Goal: Task Accomplishment & Management: Use online tool/utility

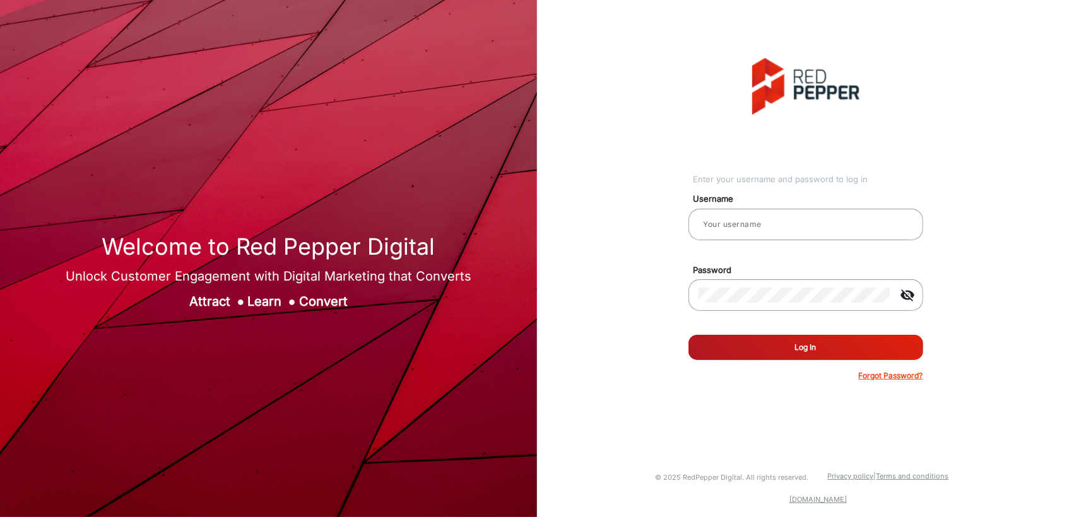
type input "[PERSON_NAME]"
click at [585, 97] on div "Enter your username and password to log in Username [PERSON_NAME] Password visi…" at bounding box center [805, 220] width 556 height 440
click at [620, 245] on div "Enter your username and password to log in Username [PERSON_NAME] Password visi…" at bounding box center [805, 220] width 556 height 440
click at [753, 343] on button "Log In" at bounding box center [805, 347] width 235 height 25
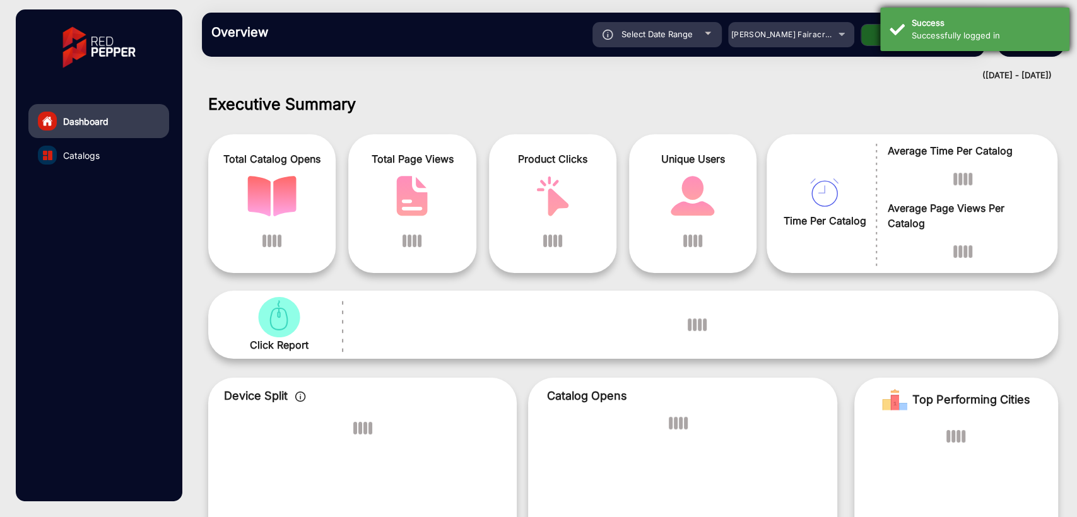
click at [915, 26] on div "Success" at bounding box center [985, 23] width 148 height 13
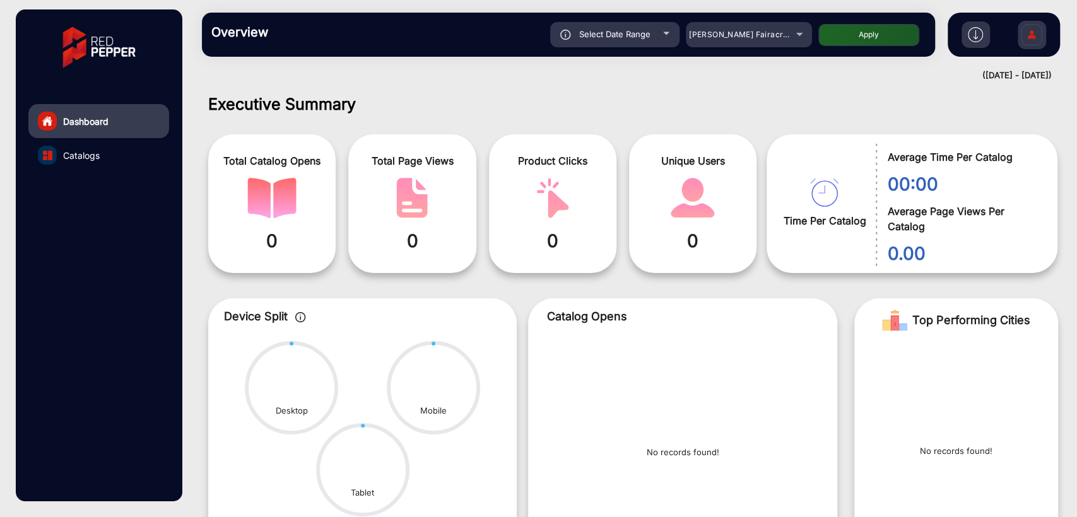
click at [559, 91] on div "Executive Summary Total Catalog Opens 0 Total Page Views 0 Product Clicks 0 Uni…" at bounding box center [632, 301] width 887 height 433
click at [739, 28] on div "[PERSON_NAME] Fairacre Farms" at bounding box center [739, 34] width 101 height 15
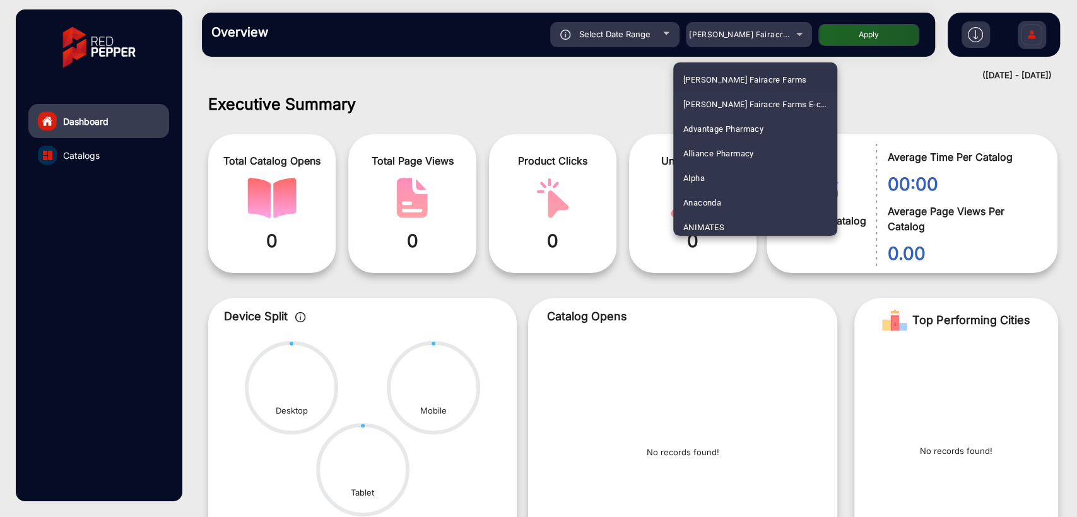
scroll to position [3103, 0]
click at [721, 145] on span "[PERSON_NAME] SHOP [GEOGRAPHIC_DATA]" at bounding box center [755, 150] width 144 height 25
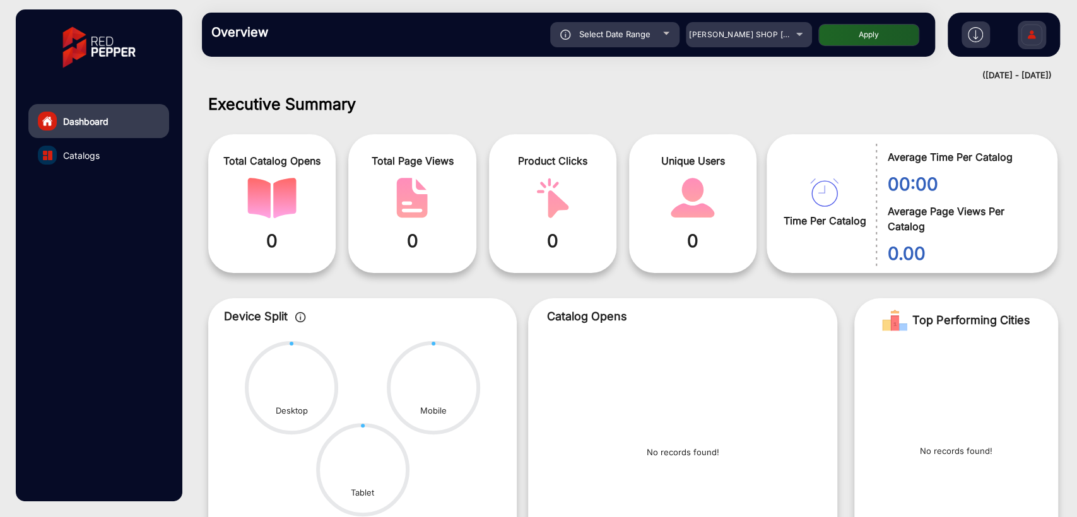
click at [853, 38] on button "Apply" at bounding box center [868, 35] width 101 height 22
type input "[DATE]"
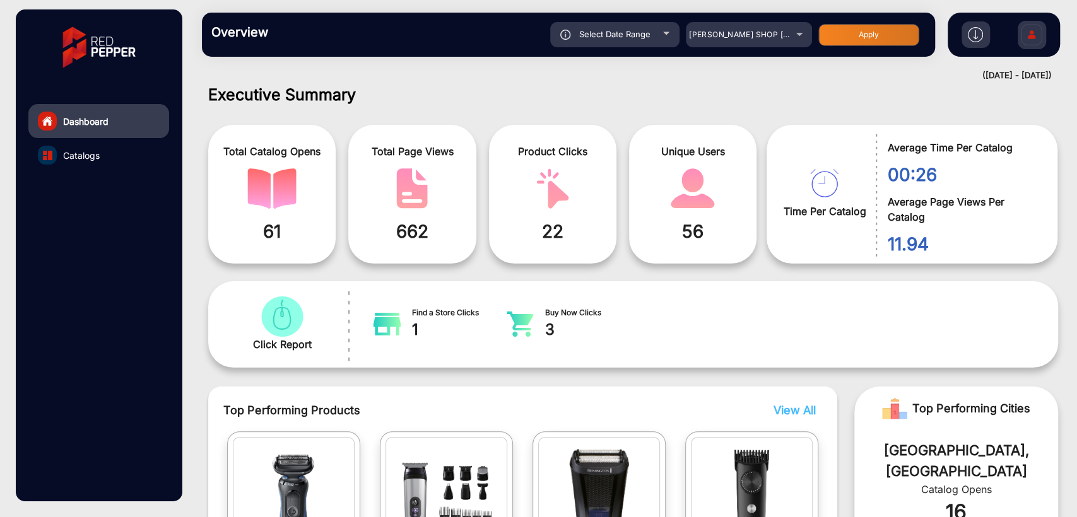
click at [607, 30] on span "Select Date Range" at bounding box center [614, 34] width 71 height 10
type input "[DATE]"
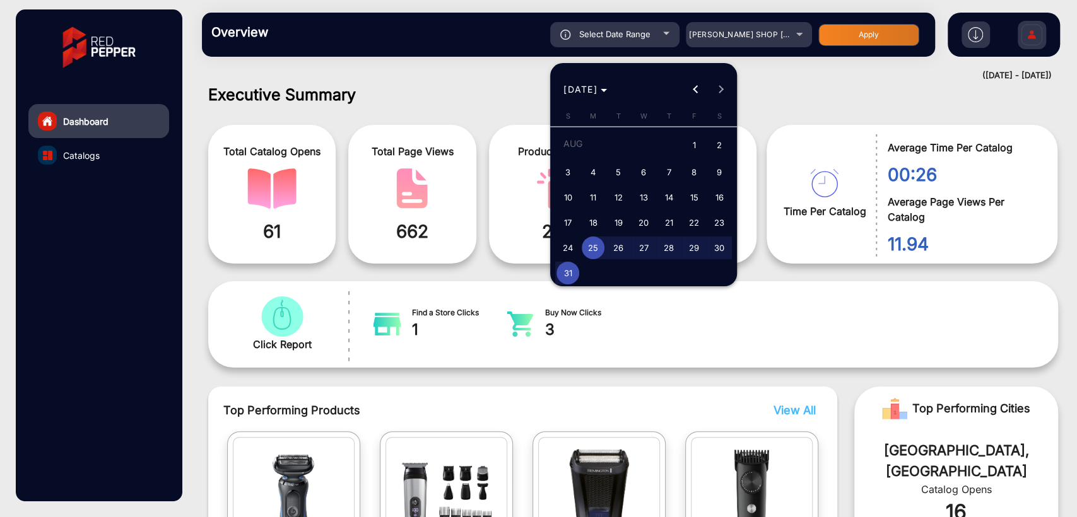
click at [569, 274] on span "31" at bounding box center [567, 273] width 23 height 23
type input "[DATE]"
click at [569, 274] on span "31" at bounding box center [567, 273] width 23 height 23
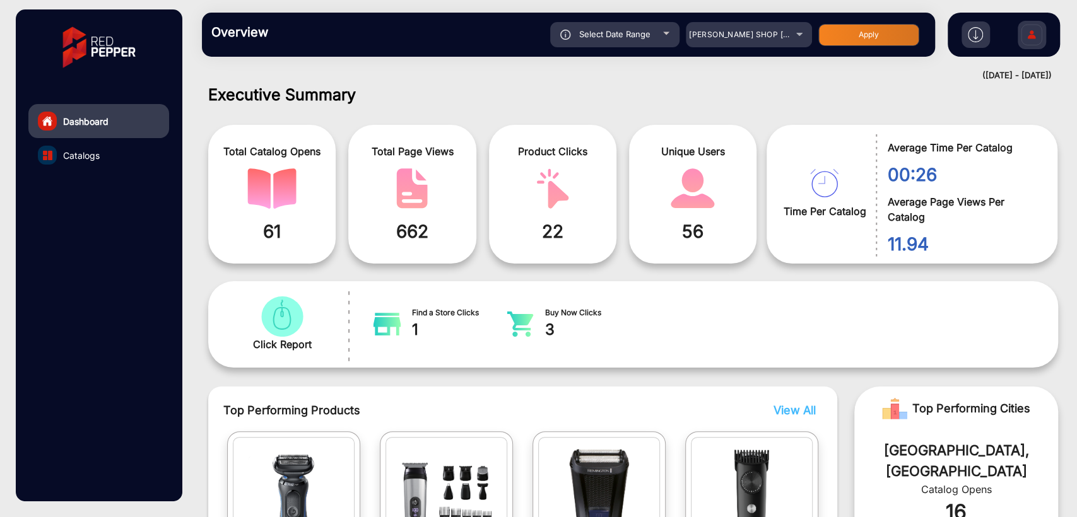
type input "[DATE]"
click at [857, 35] on button "Apply" at bounding box center [868, 35] width 101 height 22
type input "[DATE]"
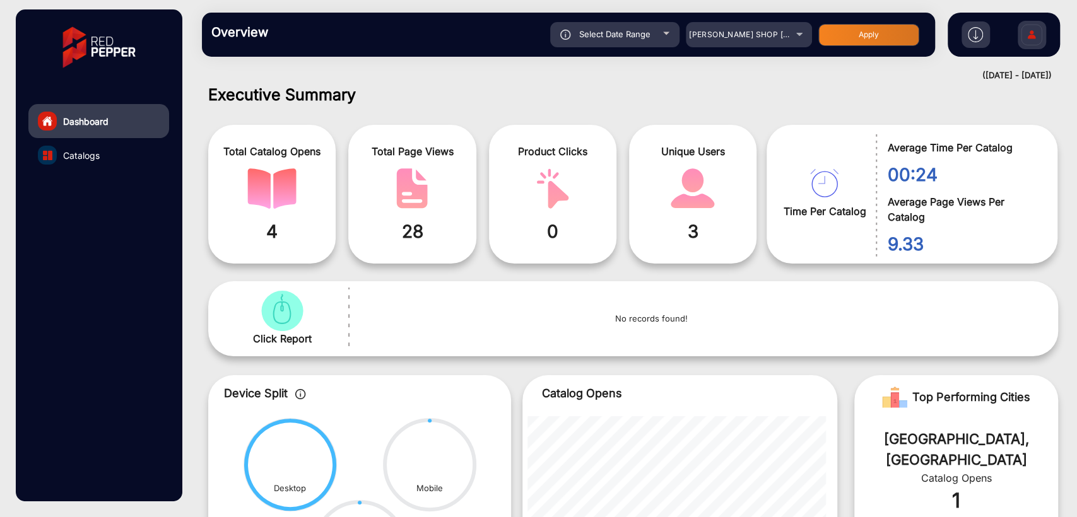
click at [633, 47] on div "Select Date Range" at bounding box center [614, 34] width 129 height 25
type input "[DATE]"
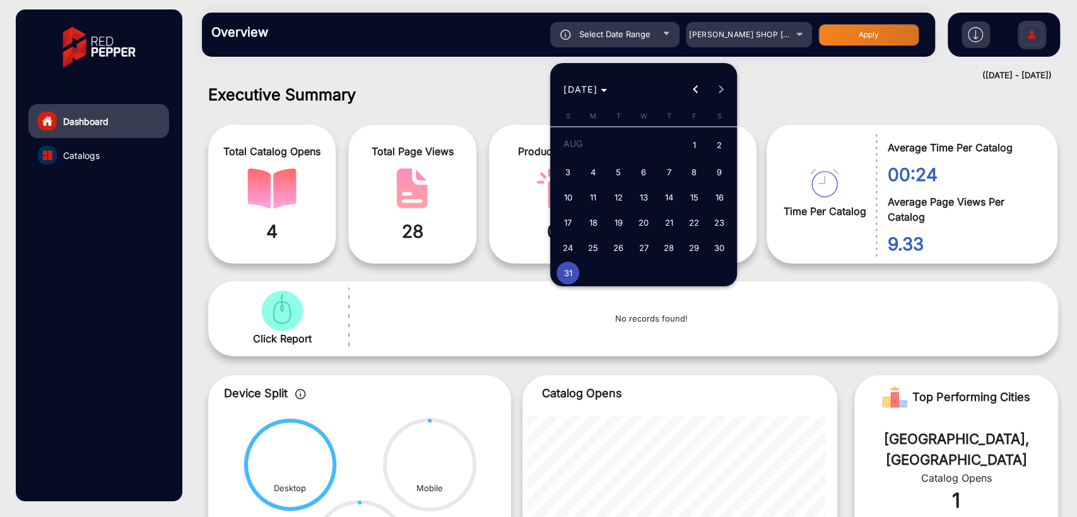
click at [445, 78] on div at bounding box center [538, 258] width 1077 height 517
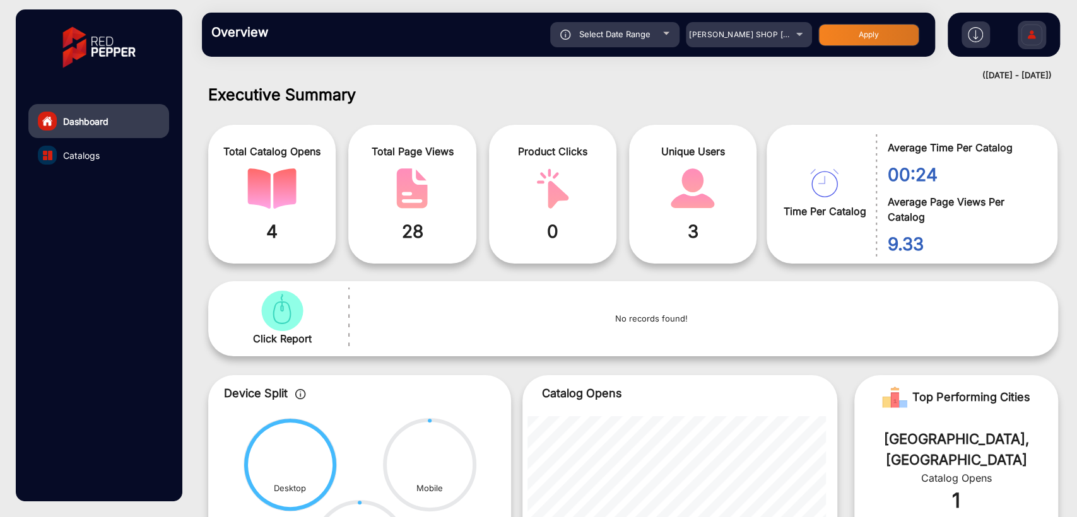
click at [613, 42] on div "Select Date Range" at bounding box center [614, 34] width 129 height 25
type input "[DATE]"
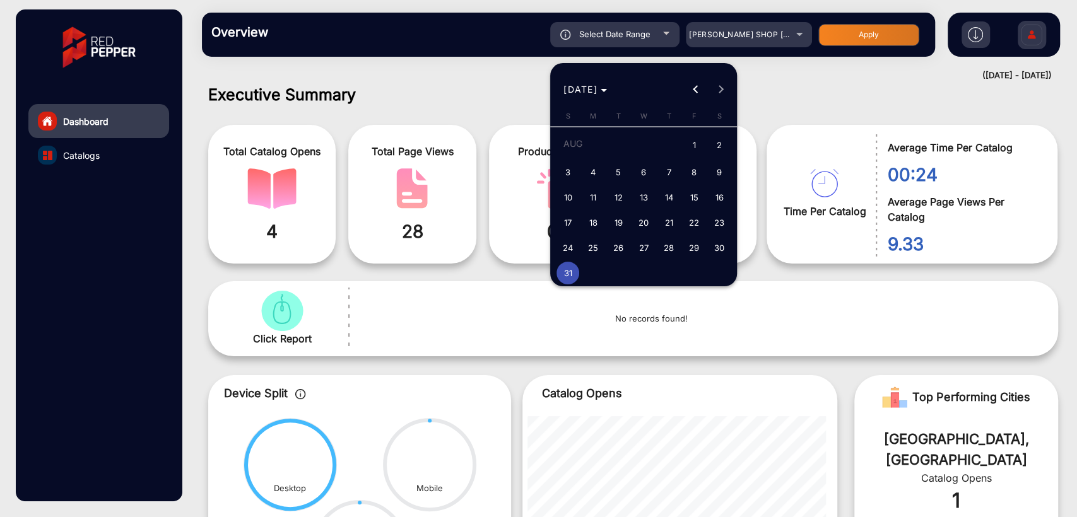
click at [443, 88] on div at bounding box center [538, 258] width 1077 height 517
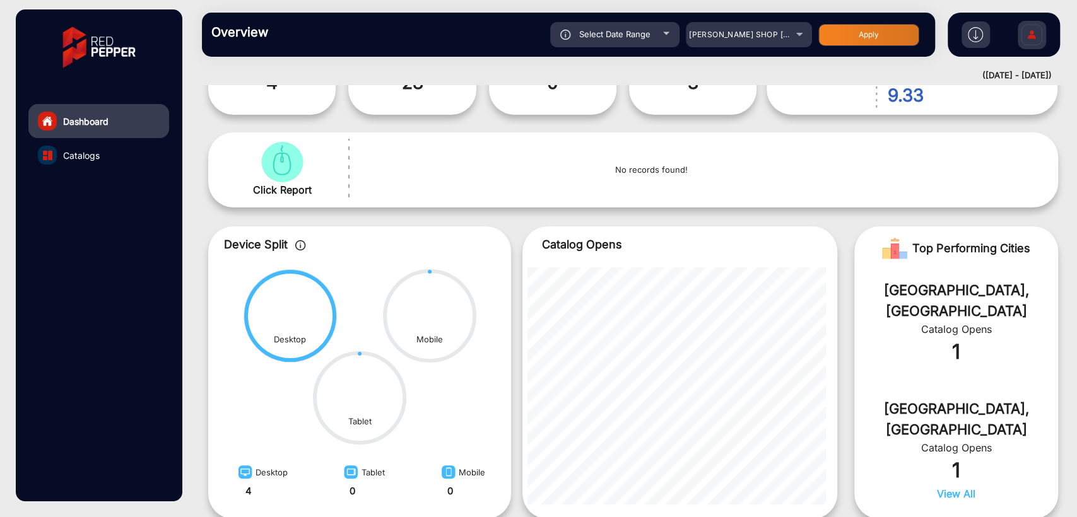
scroll to position [0, 0]
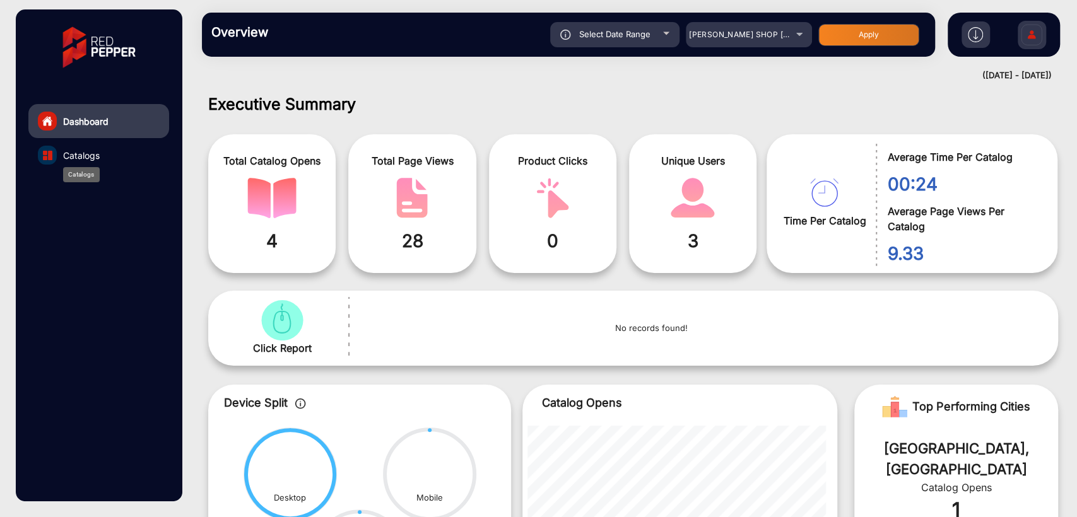
click at [80, 157] on span "Catalogs" at bounding box center [81, 155] width 37 height 13
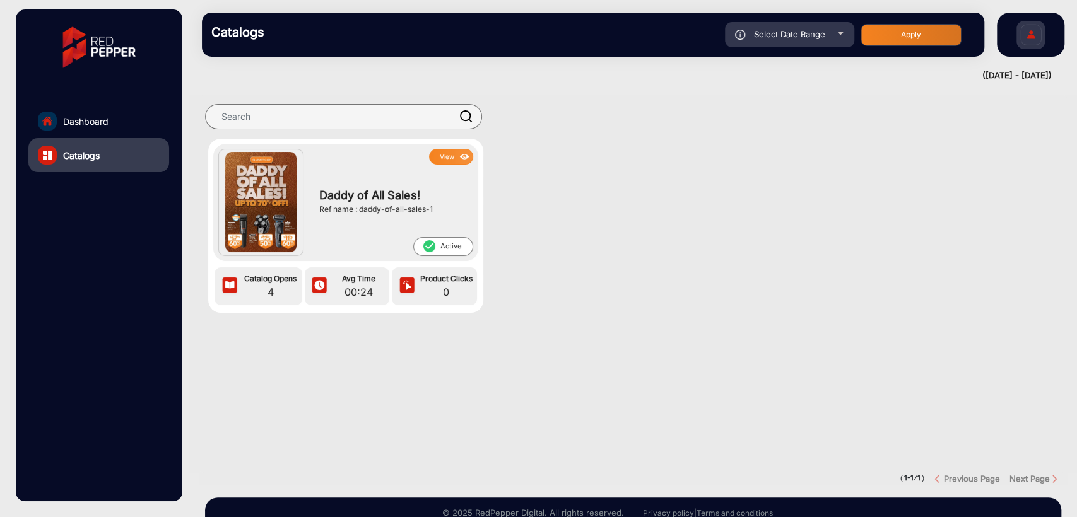
drag, startPoint x: 358, startPoint y: 209, endPoint x: 442, endPoint y: 209, distance: 84.5
click at [442, 209] on div "Ref name : daddy-of-all-sales-1" at bounding box center [393, 209] width 148 height 11
click at [443, 213] on div "Ref name : daddy-of-all-sales-1" at bounding box center [393, 209] width 148 height 11
drag, startPoint x: 358, startPoint y: 210, endPoint x: 440, endPoint y: 212, distance: 82.7
click at [440, 212] on div "Ref name : daddy-of-all-sales-1" at bounding box center [393, 209] width 148 height 11
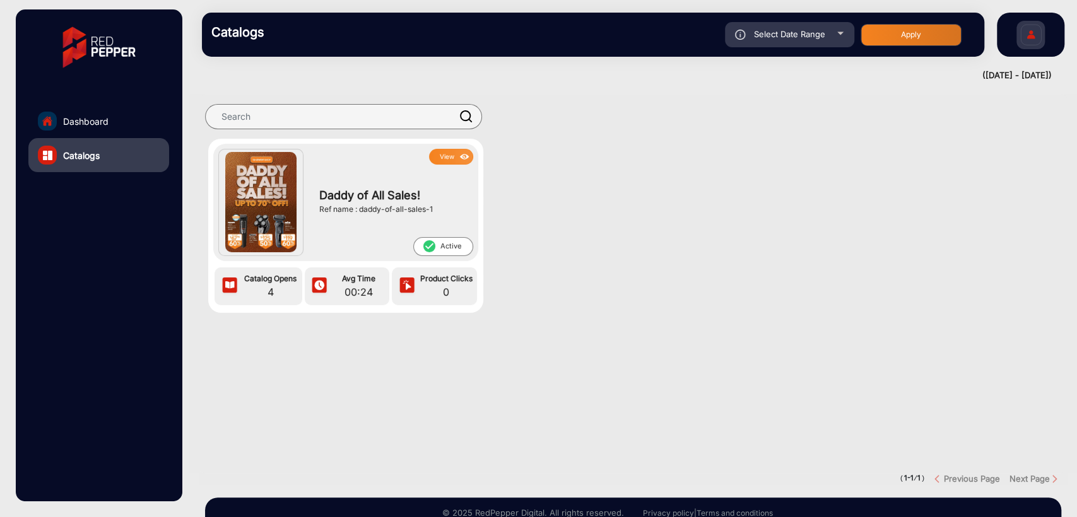
copy div "daddy-of-all-sales-1"
click at [503, 370] on section "View Daddy of All Sales! Ref name : daddy-of-all-sales-1 check_circle Active Ca…" at bounding box center [633, 284] width 869 height 378
click at [80, 116] on span "Dashboard" at bounding box center [85, 121] width 45 height 13
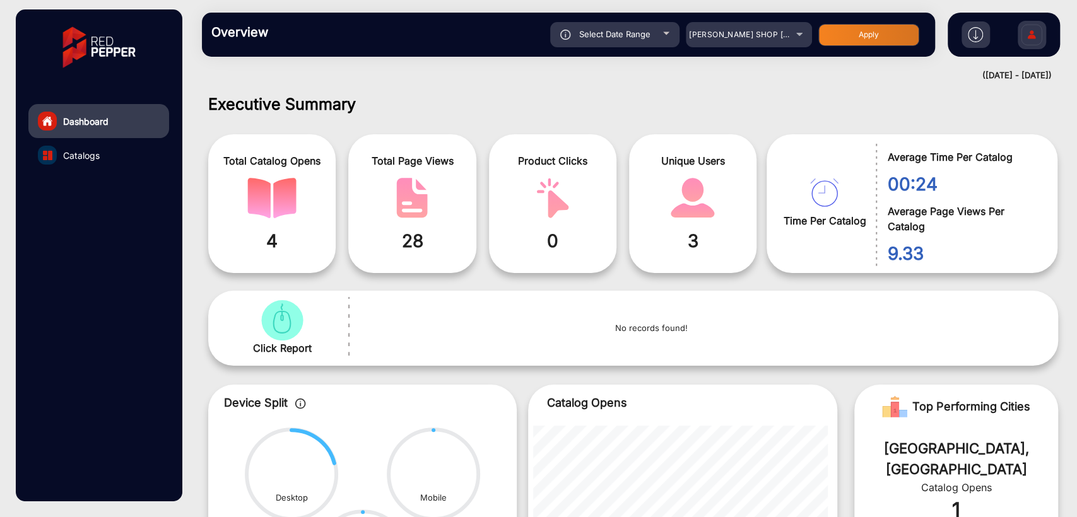
scroll to position [9, 0]
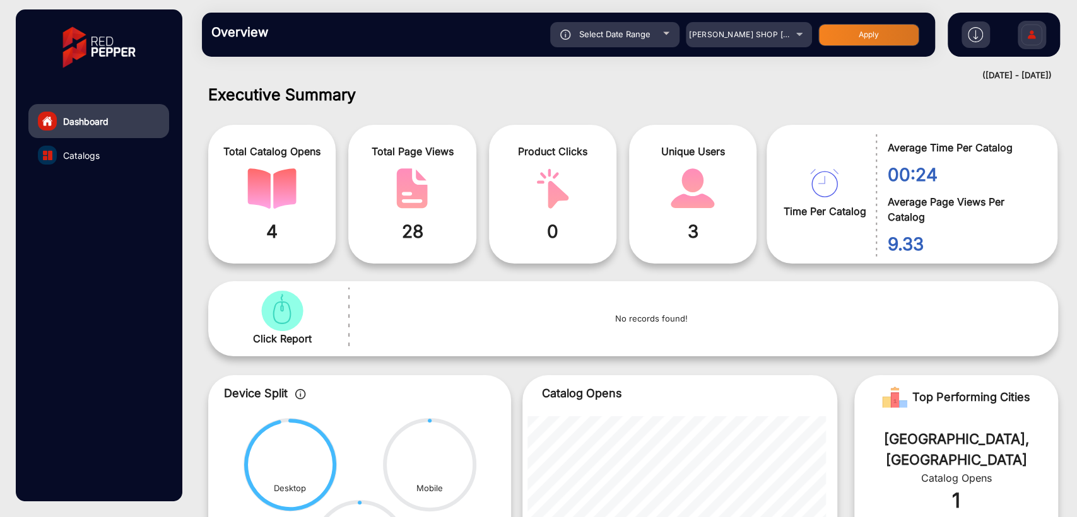
click at [643, 35] on span "Select Date Range" at bounding box center [614, 34] width 71 height 10
type input "[DATE]"
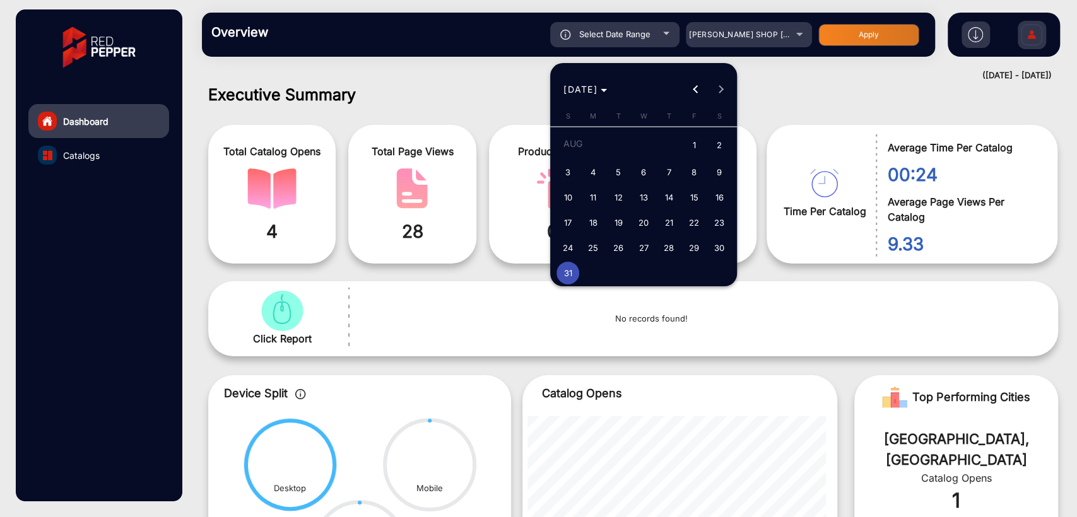
click at [821, 84] on div at bounding box center [538, 258] width 1077 height 517
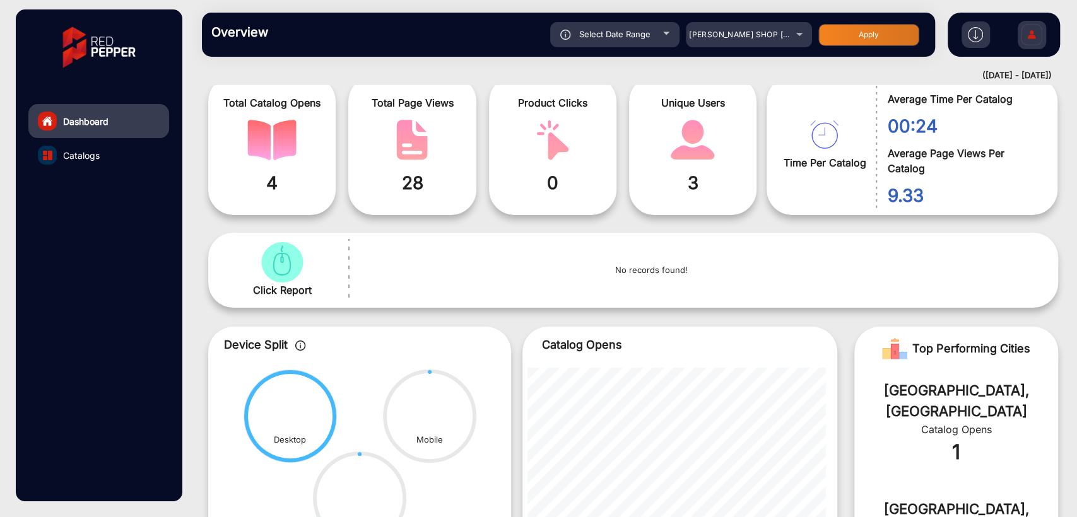
scroll to position [0, 0]
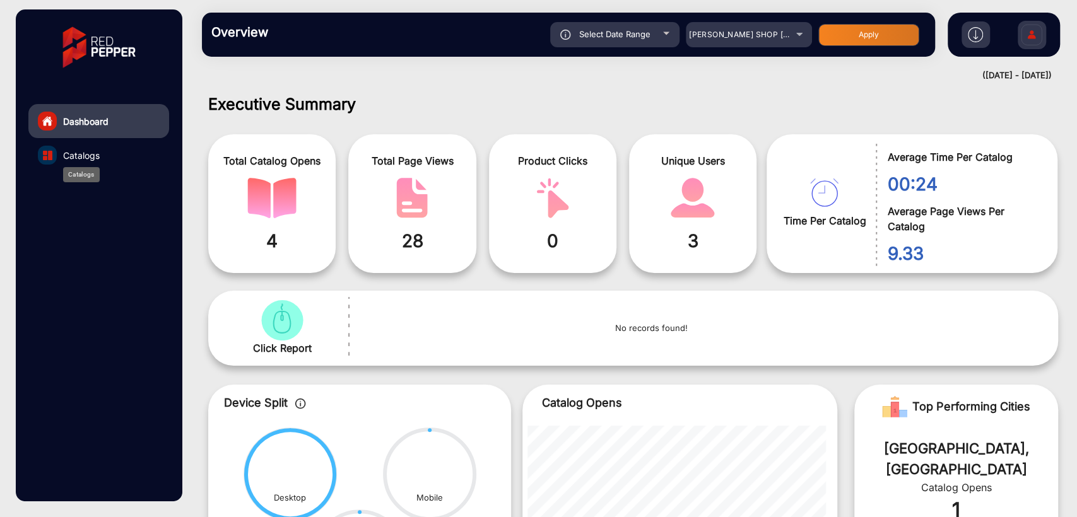
click at [98, 149] on span "Catalogs" at bounding box center [81, 155] width 37 height 13
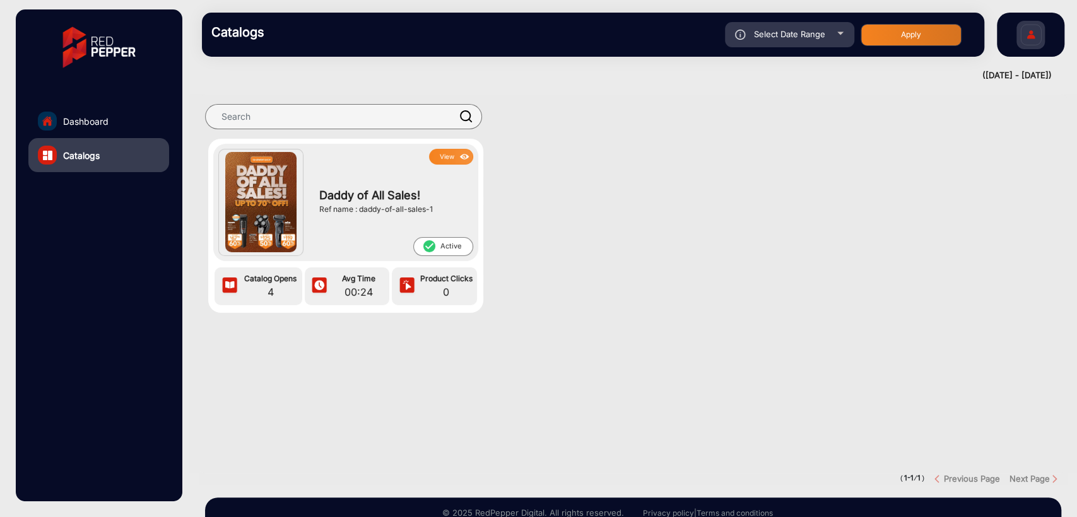
drag, startPoint x: 360, startPoint y: 211, endPoint x: 436, endPoint y: 208, distance: 77.0
click at [436, 208] on div "Ref name : daddy-of-all-sales-1" at bounding box center [393, 209] width 148 height 11
copy div "daddy-of-all-sales-1"
click at [458, 160] on img at bounding box center [464, 157] width 15 height 14
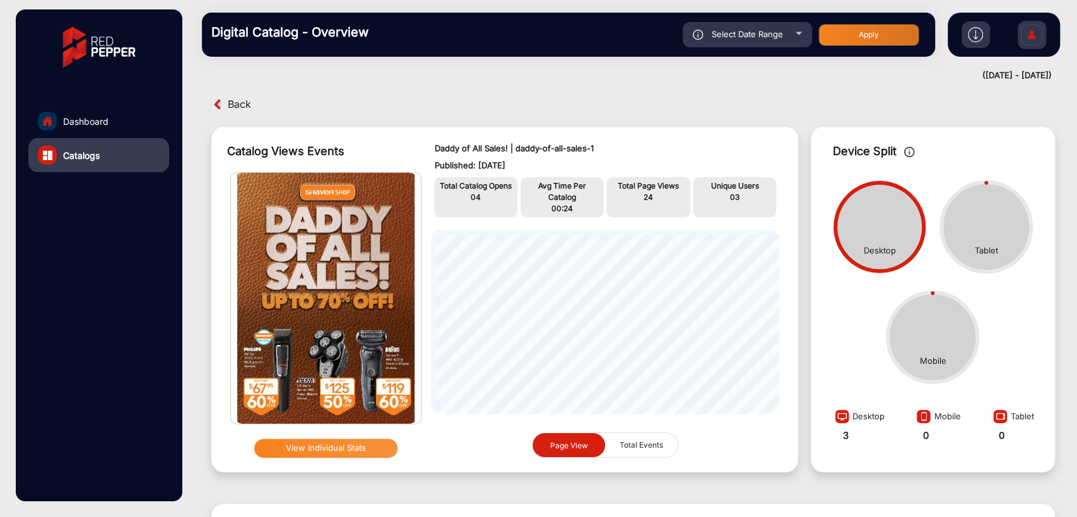
click at [96, 128] on link "Dashboard" at bounding box center [98, 121] width 141 height 34
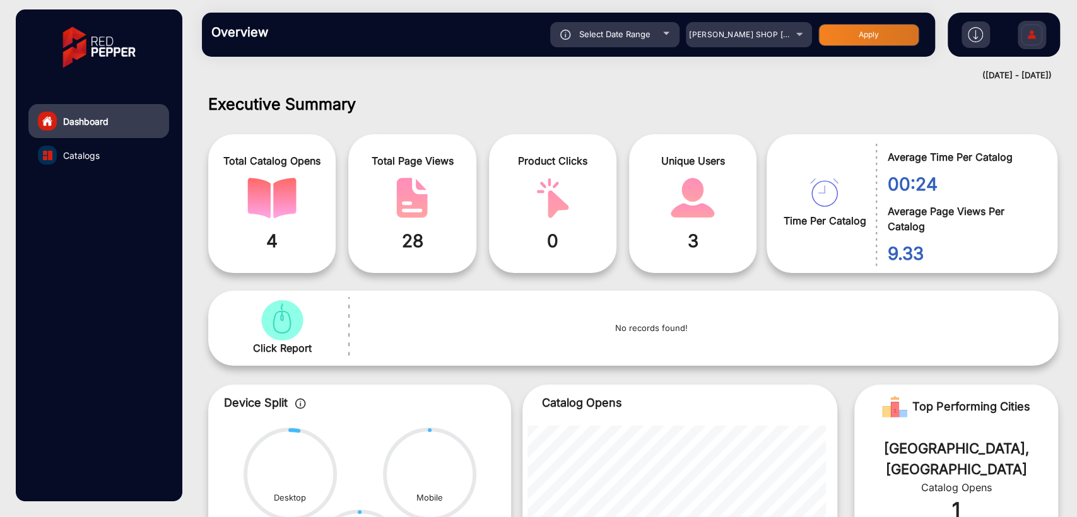
scroll to position [9, 0]
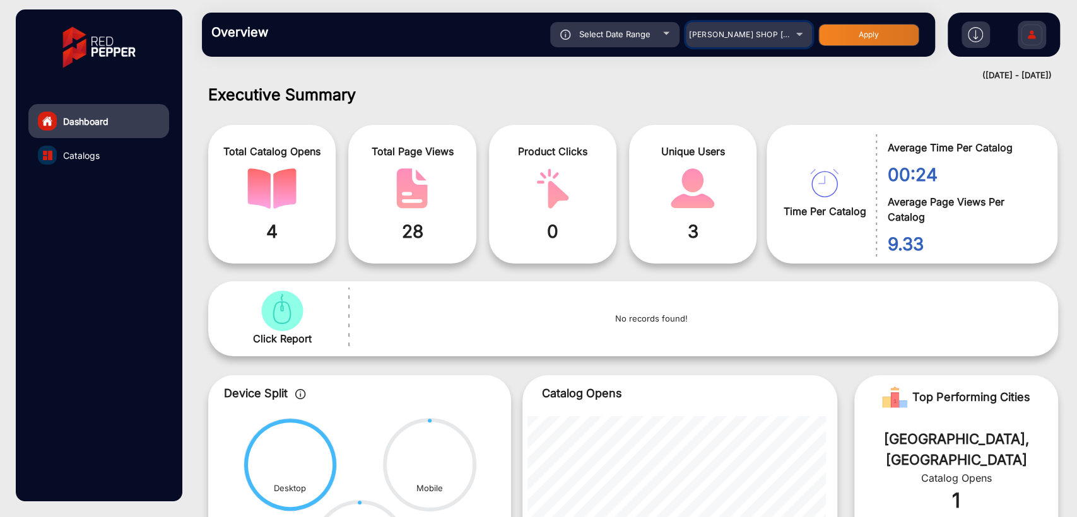
click at [713, 28] on div "[PERSON_NAME] SHOP [GEOGRAPHIC_DATA]" at bounding box center [739, 34] width 101 height 15
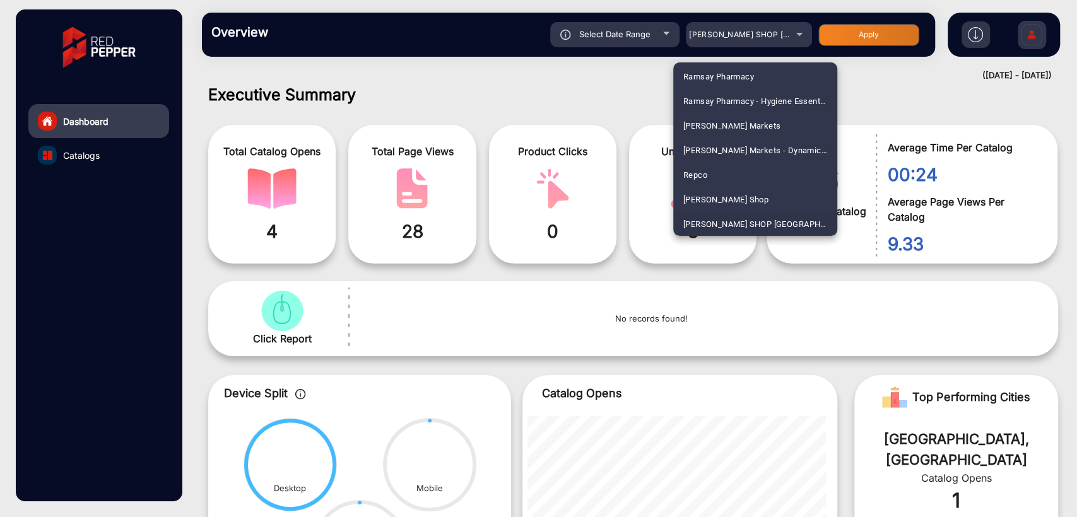
click at [730, 37] on div at bounding box center [538, 258] width 1077 height 517
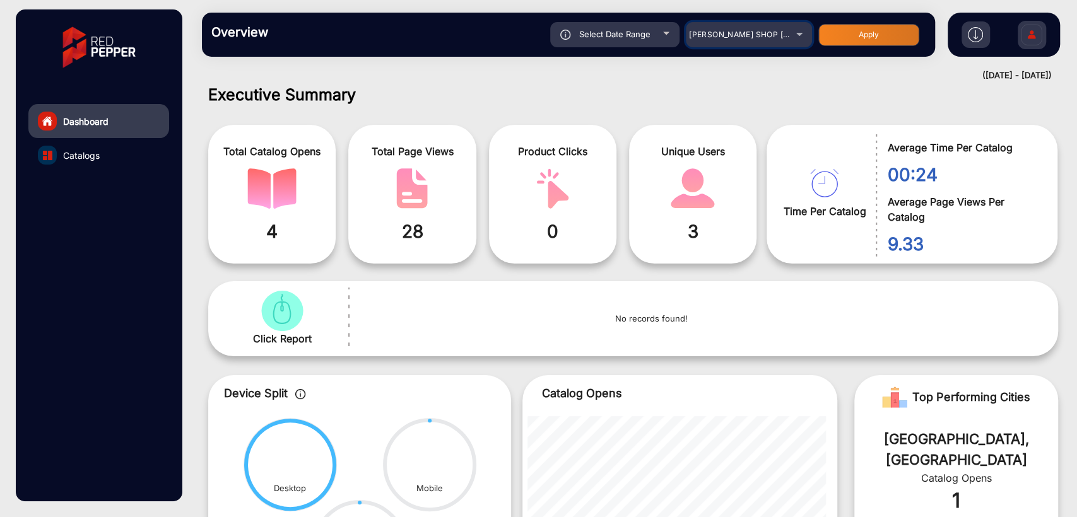
click at [737, 31] on span "[PERSON_NAME] SHOP [GEOGRAPHIC_DATA]" at bounding box center [775, 34] width 173 height 9
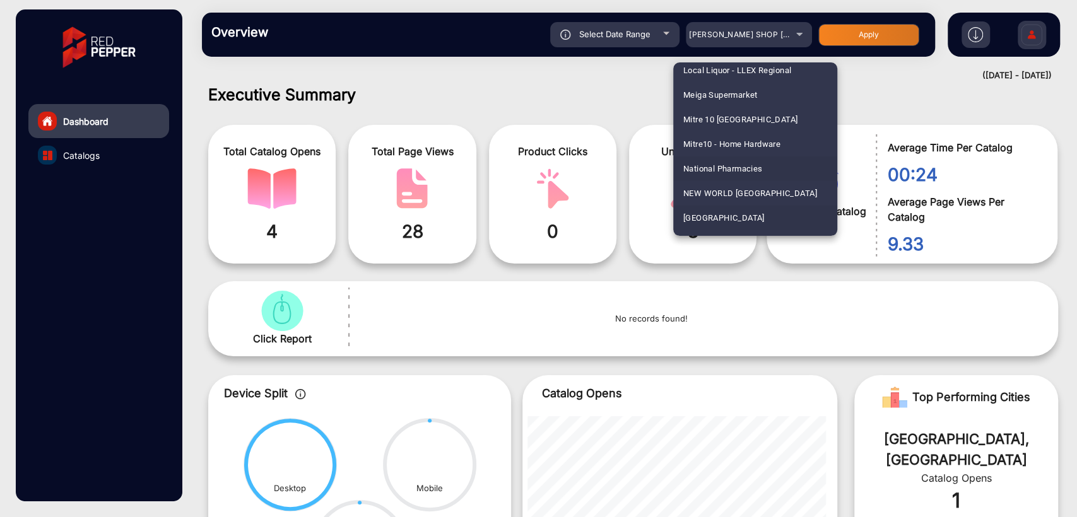
scroll to position [2538, 0]
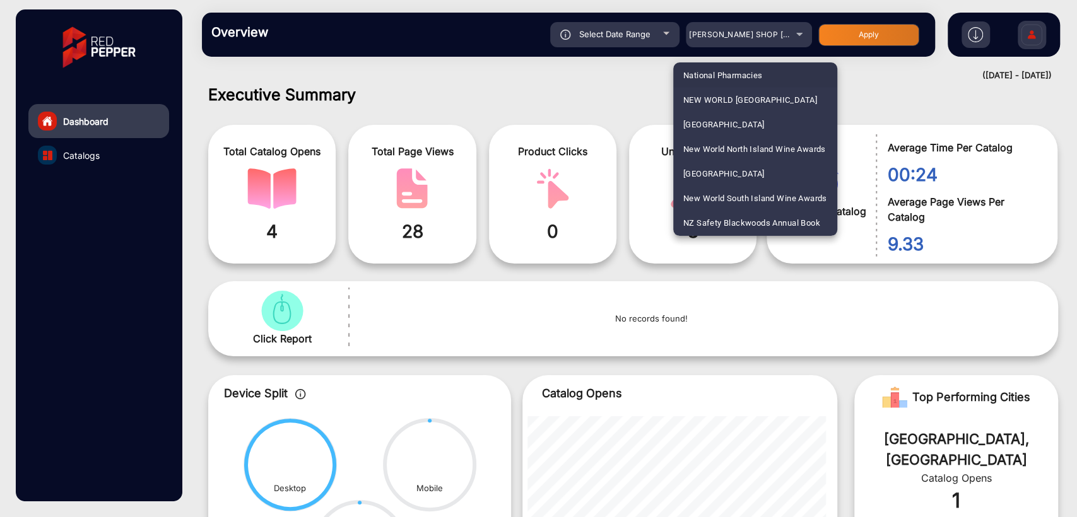
drag, startPoint x: 752, startPoint y: 95, endPoint x: 732, endPoint y: 74, distance: 29.0
click at [752, 95] on span "NEW WORLD [GEOGRAPHIC_DATA]" at bounding box center [750, 100] width 134 height 25
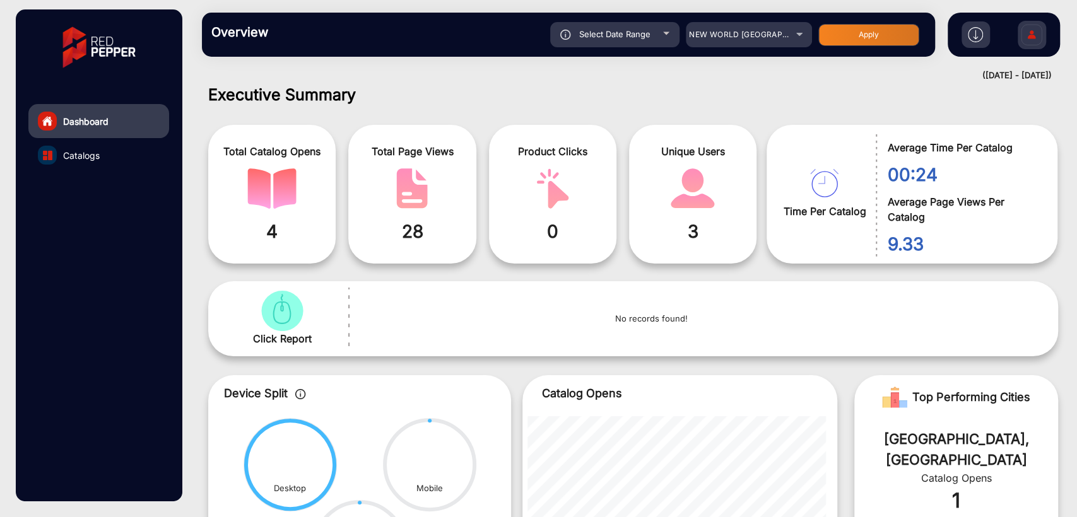
click at [850, 32] on button "Apply" at bounding box center [868, 35] width 101 height 22
type input "[DATE]"
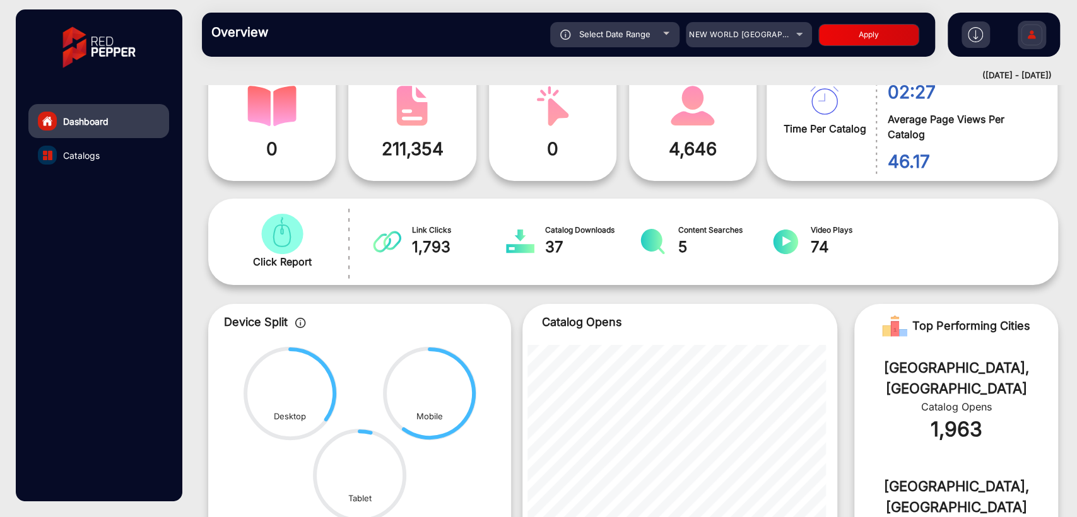
scroll to position [0, 0]
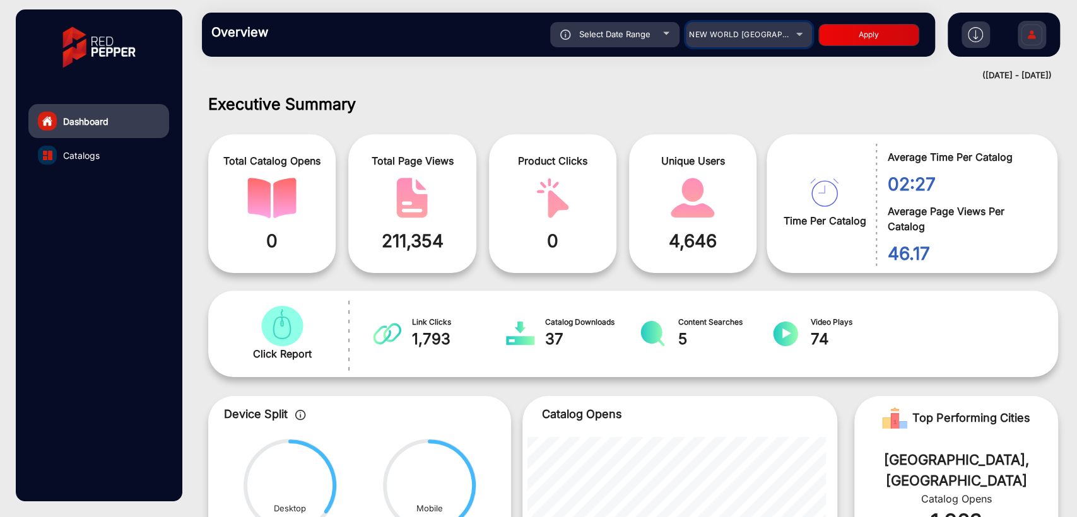
click at [756, 42] on div "NEW WORLD [GEOGRAPHIC_DATA]" at bounding box center [739, 34] width 101 height 15
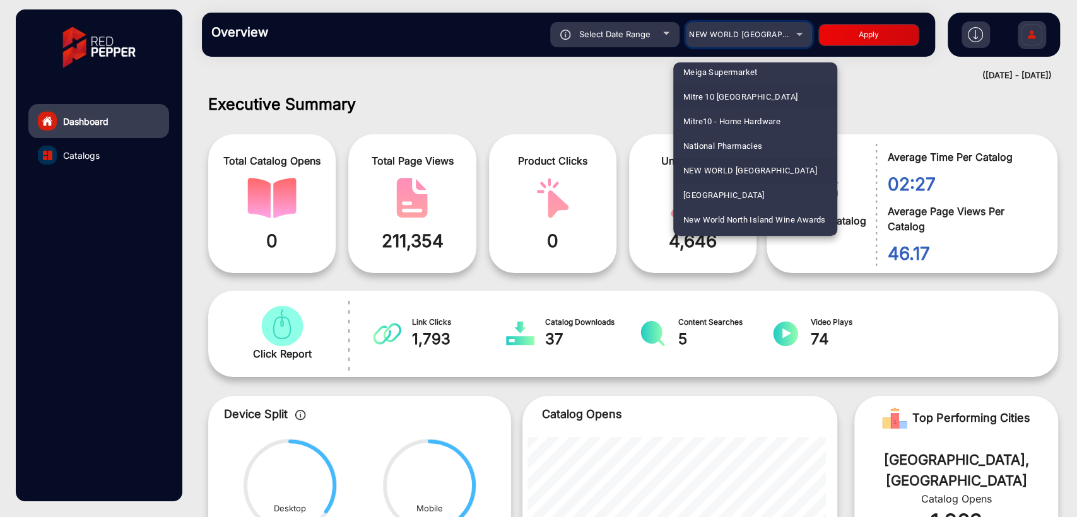
scroll to position [2508, 0]
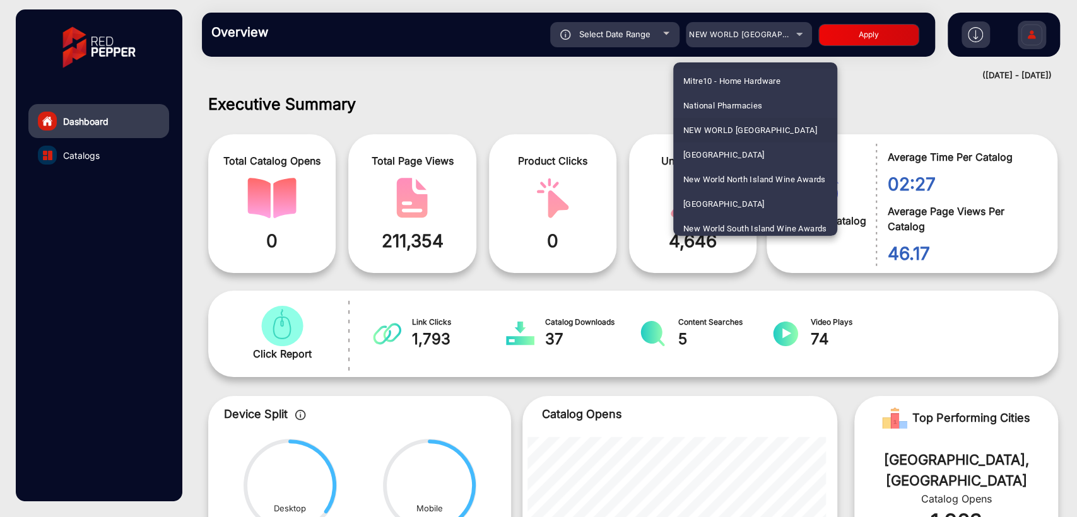
click at [748, 153] on span "[GEOGRAPHIC_DATA]" at bounding box center [723, 155] width 81 height 25
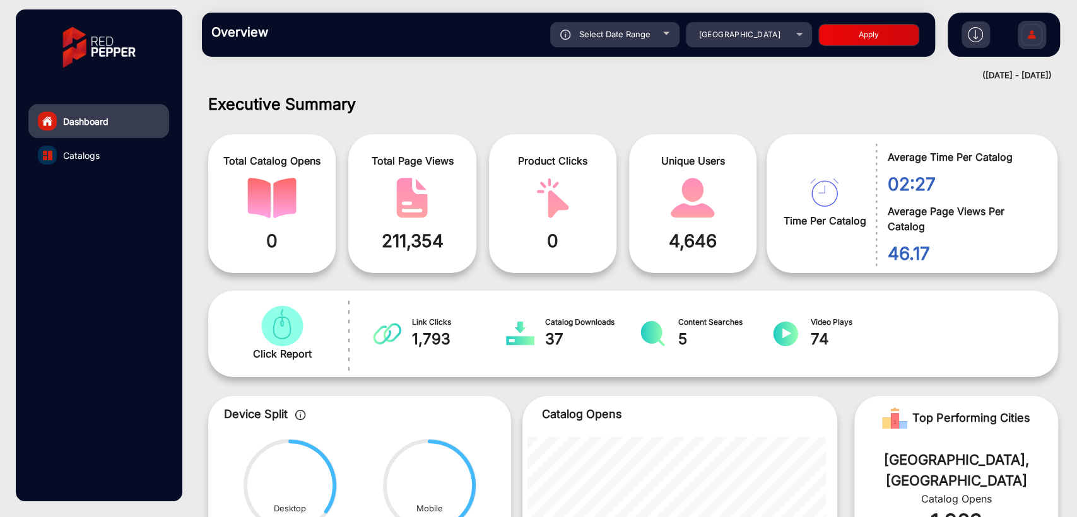
click at [879, 34] on button "Apply" at bounding box center [868, 35] width 101 height 22
type input "[DATE]"
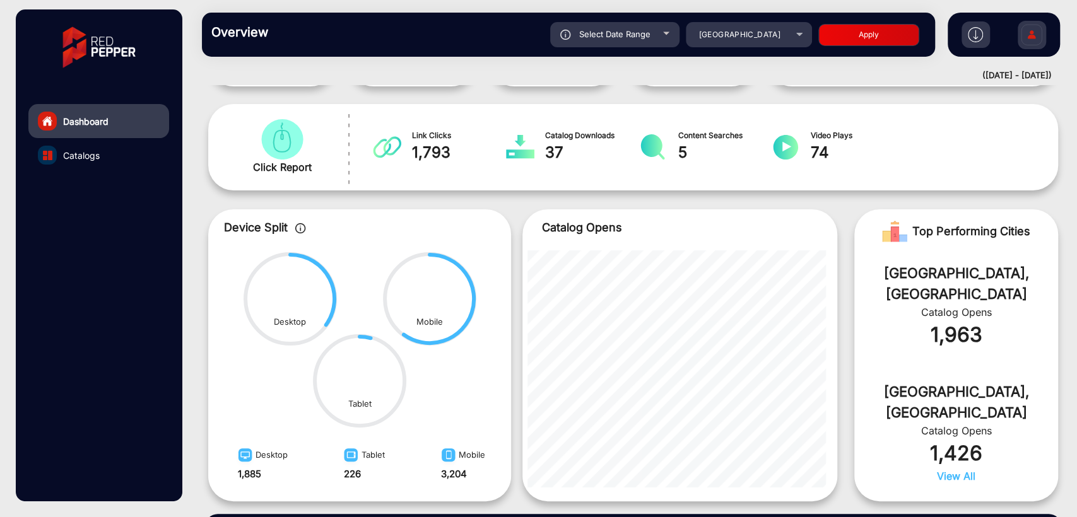
scroll to position [0, 0]
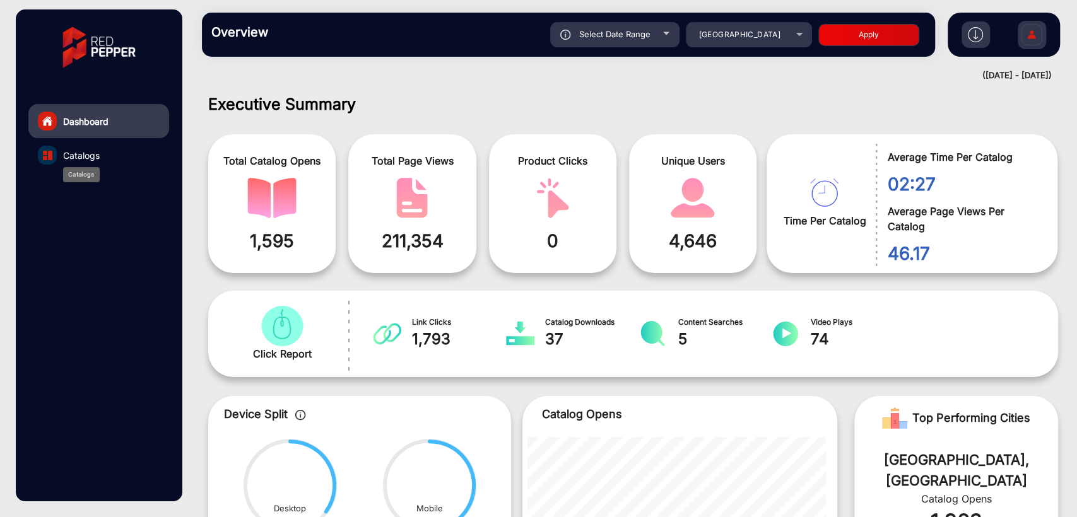
click at [73, 158] on span "Catalogs" at bounding box center [81, 155] width 37 height 13
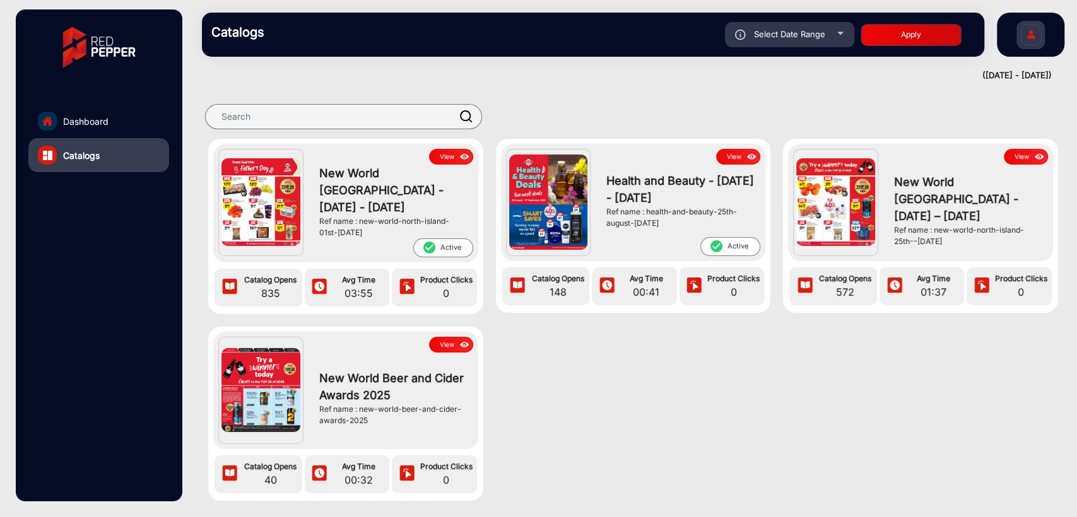
drag, startPoint x: 358, startPoint y: 222, endPoint x: 395, endPoint y: 230, distance: 38.1
click at [395, 230] on div "Ref name : new-world-north-island-01st-[DATE]" at bounding box center [393, 227] width 148 height 23
copy div "new-world-north-island-01st-[DATE]"
click at [563, 401] on div "View [GEOGRAPHIC_DATA] - [DATE] - [DATE] Ref name : new-world-north-island-01st…" at bounding box center [632, 332] width 887 height 387
click at [460, 157] on img at bounding box center [464, 157] width 15 height 14
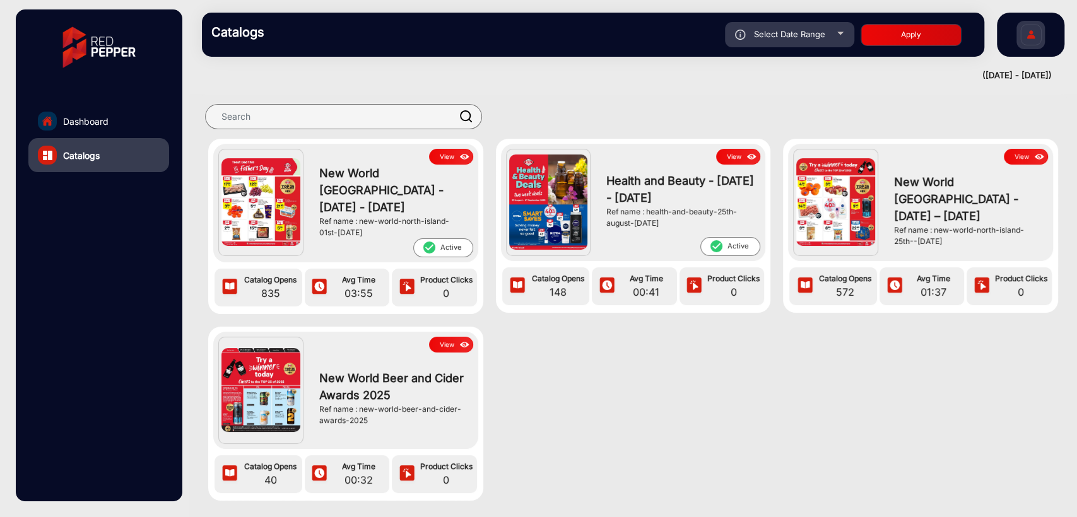
scroll to position [9, 0]
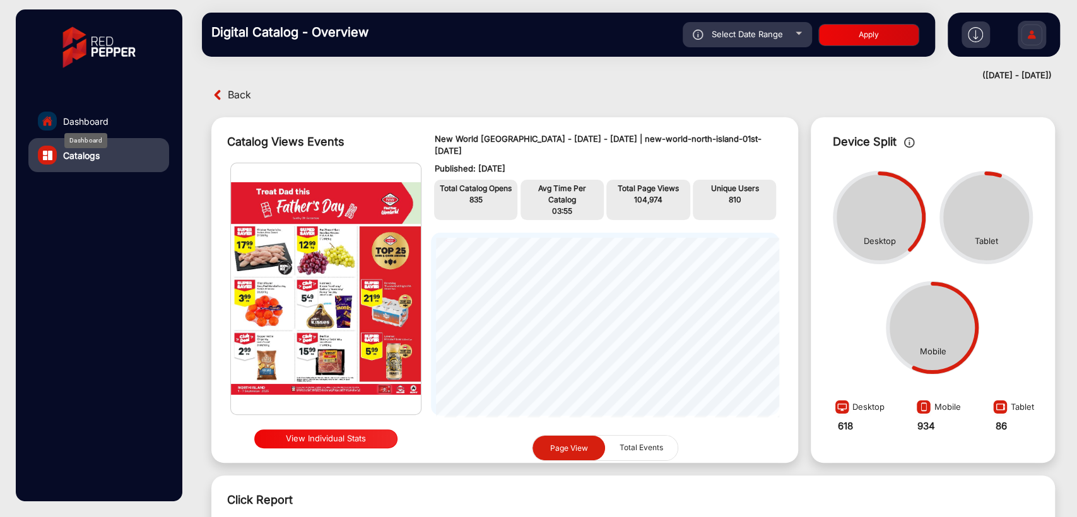
click at [96, 120] on span "Dashboard" at bounding box center [85, 121] width 45 height 13
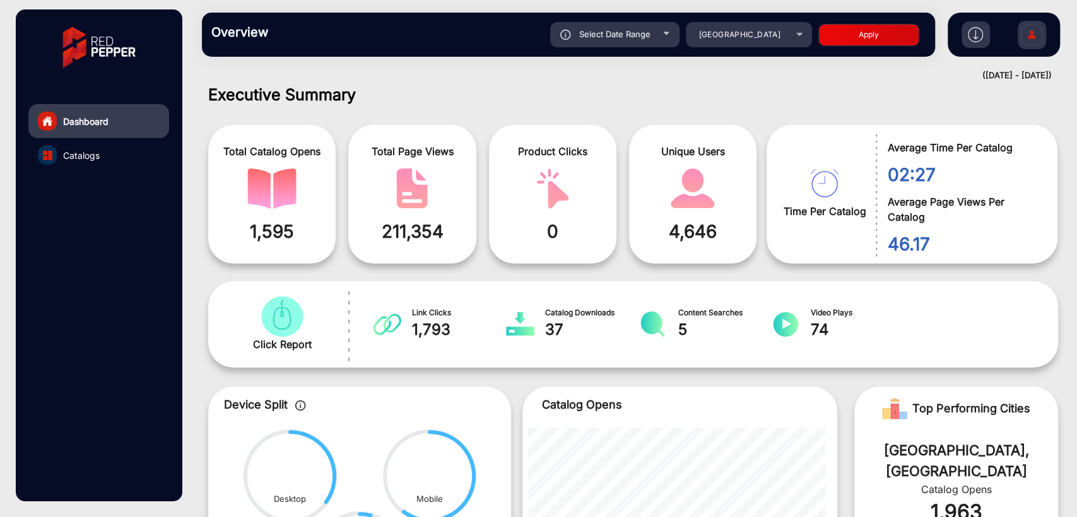
click at [652, 33] on div "Select Date Range" at bounding box center [614, 34] width 129 height 25
type input "[DATE]"
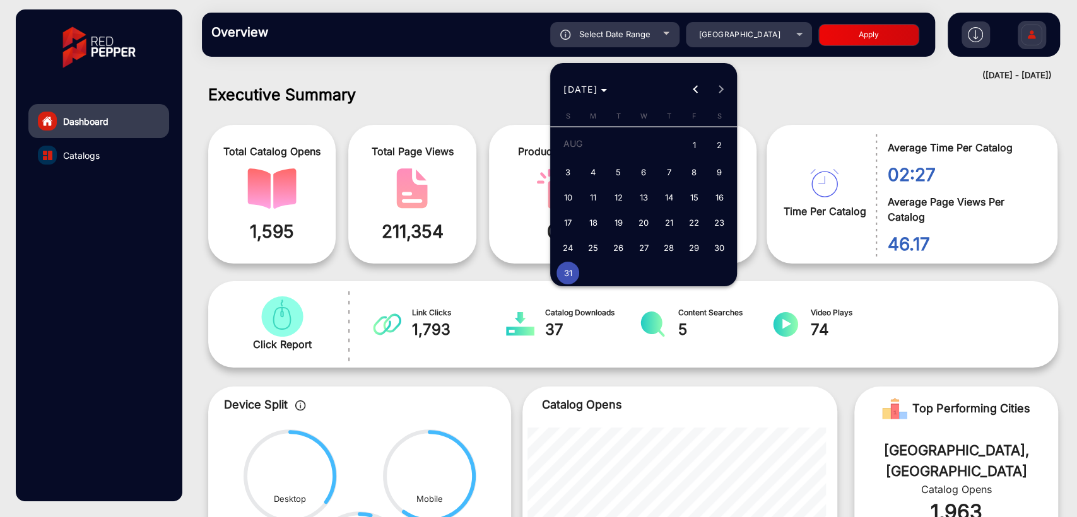
click at [525, 77] on div at bounding box center [538, 258] width 1077 height 517
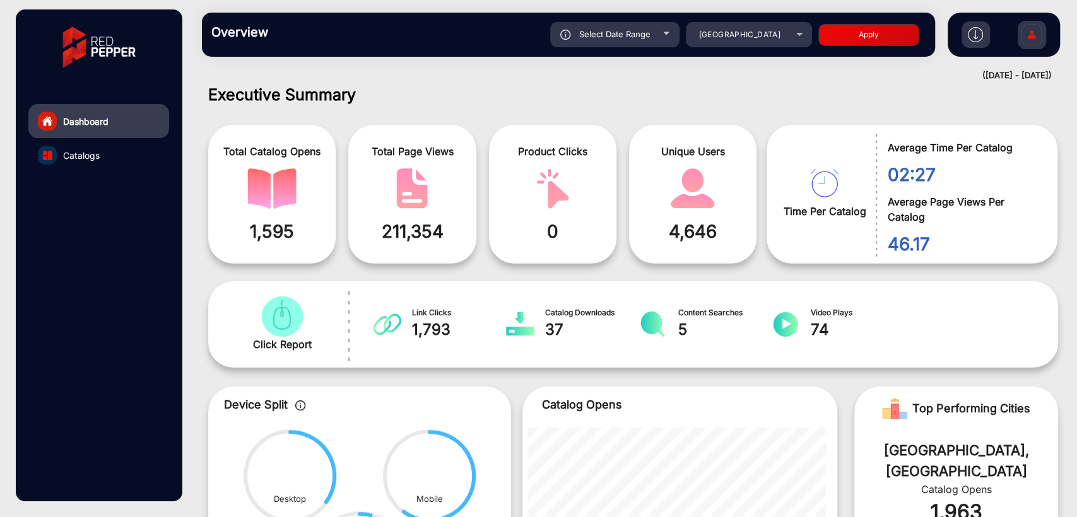
click at [587, 26] on div "Select Date Range" at bounding box center [614, 34] width 129 height 25
type input "[DATE]"
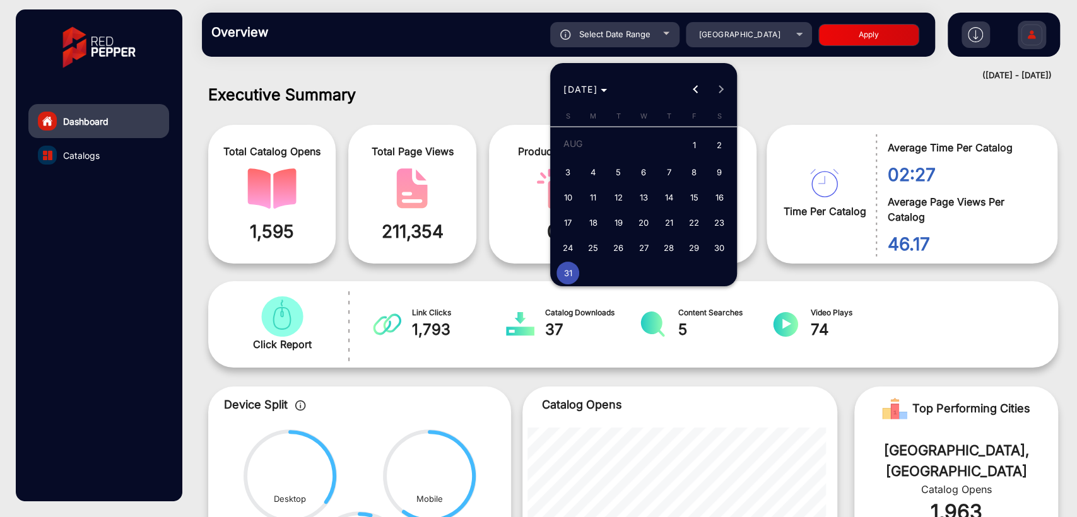
click at [721, 247] on span "30" at bounding box center [719, 248] width 23 height 23
type input "[DATE]"
click at [721, 247] on span "30" at bounding box center [719, 248] width 23 height 23
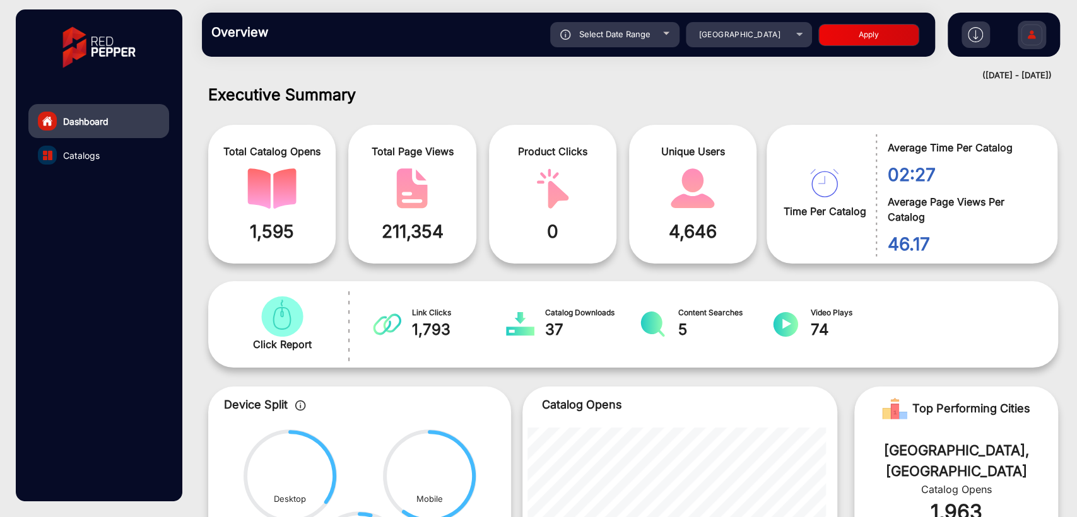
type input "[DATE]"
click at [880, 31] on button "Apply" at bounding box center [868, 35] width 101 height 22
type input "[DATE]"
click at [644, 34] on span "Select Date Range" at bounding box center [614, 34] width 71 height 10
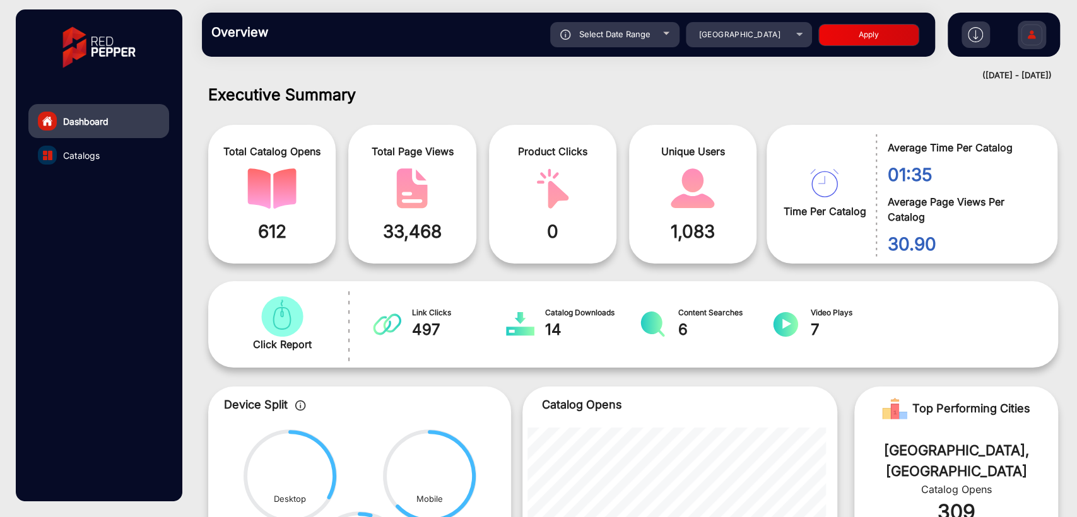
type input "[DATE]"
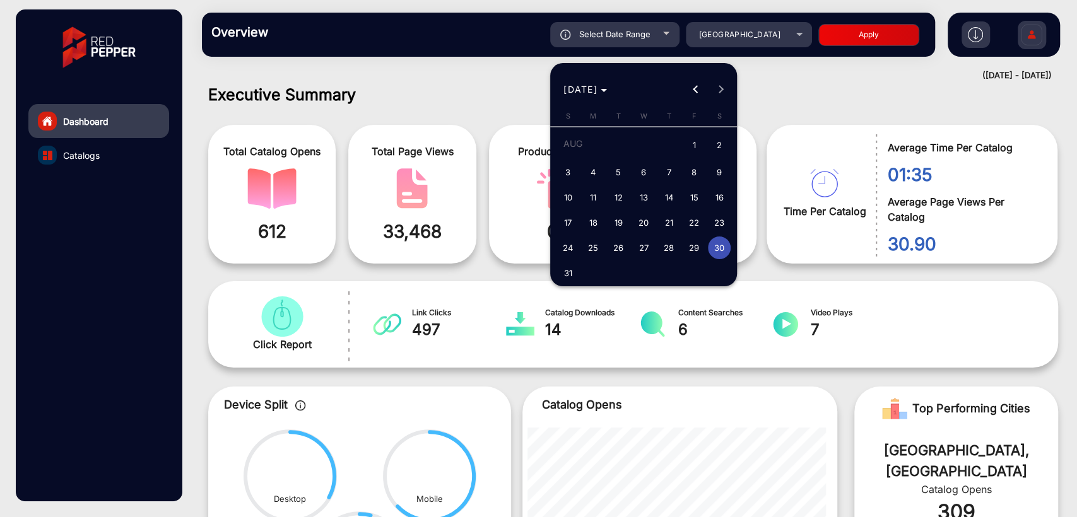
click at [577, 276] on span "31" at bounding box center [567, 273] width 23 height 23
type input "[DATE]"
click at [577, 276] on span "31" at bounding box center [567, 273] width 23 height 23
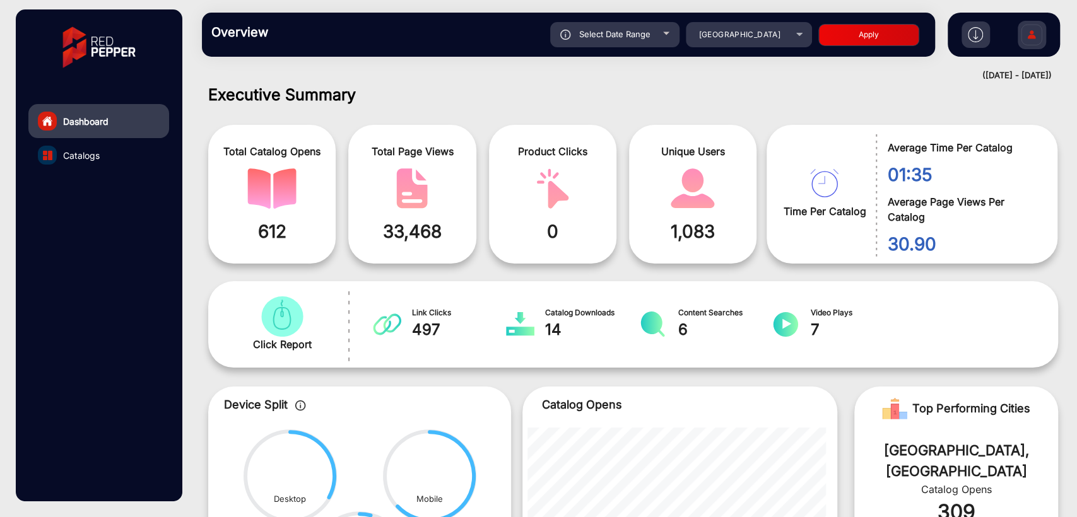
type input "[DATE]"
click at [862, 32] on button "Apply" at bounding box center [868, 35] width 101 height 22
type input "[DATE]"
click at [476, 107] on div "Executive Summary Total Catalog Opens 1,595 Total Page Views 211,354 Product Cl…" at bounding box center [633, 382] width 869 height 594
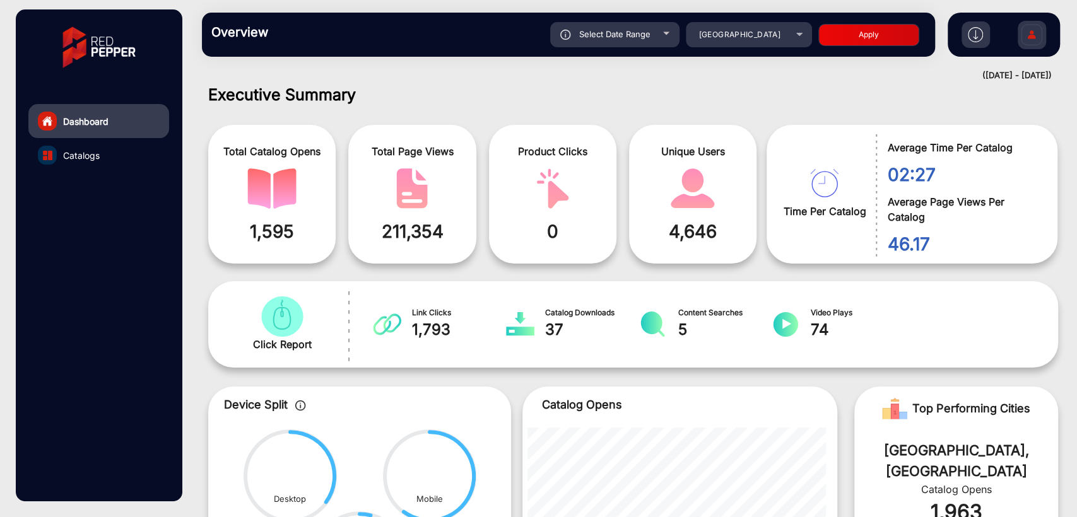
click at [629, 37] on span "Select Date Range" at bounding box center [614, 34] width 71 height 10
type input "[DATE]"
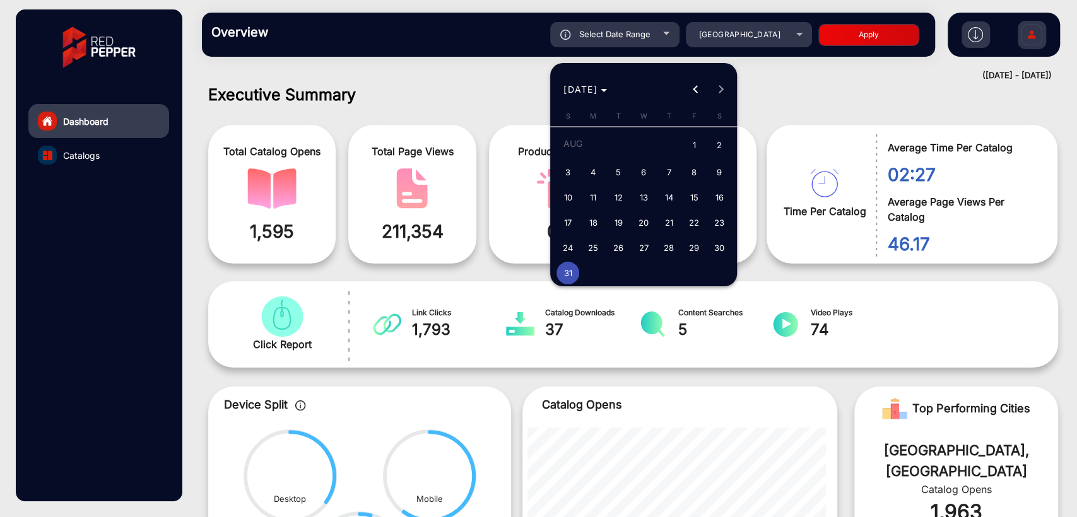
click at [716, 243] on span "30" at bounding box center [719, 248] width 23 height 23
type input "[DATE]"
click at [716, 243] on span "30" at bounding box center [719, 248] width 23 height 23
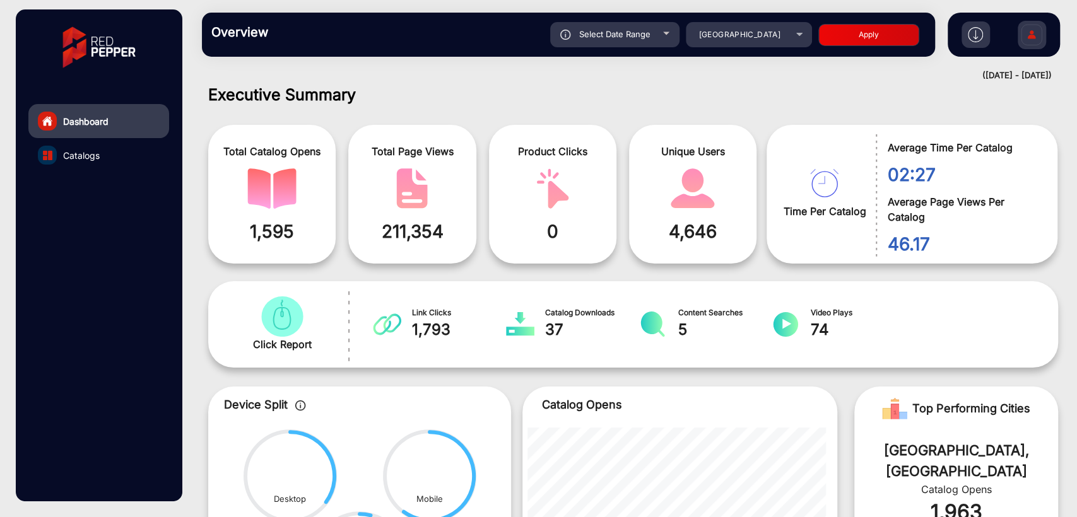
type input "[DATE]"
click at [858, 43] on button "Apply" at bounding box center [868, 35] width 101 height 22
type input "[DATE]"
click at [647, 33] on span "Select Date Range" at bounding box center [614, 34] width 71 height 10
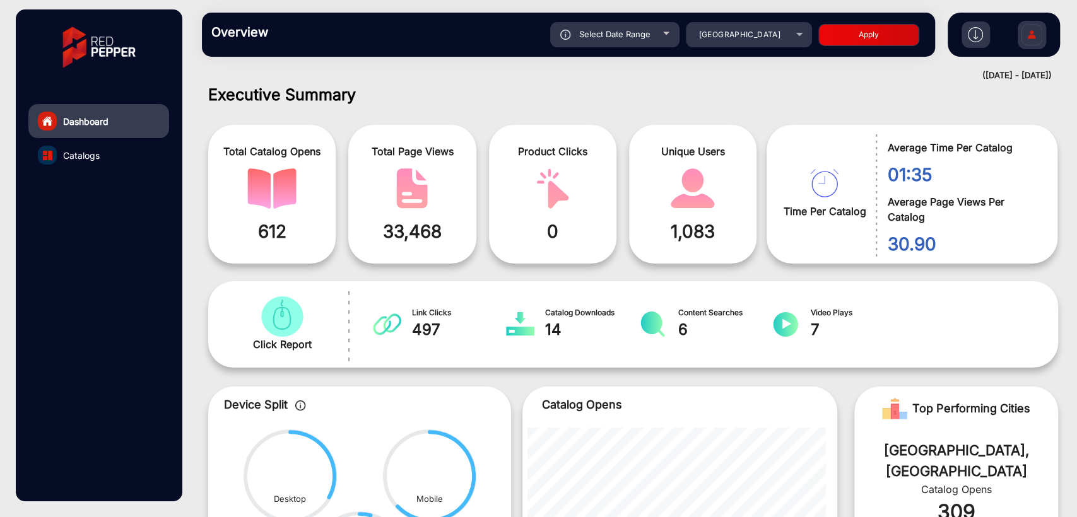
type input "[DATE]"
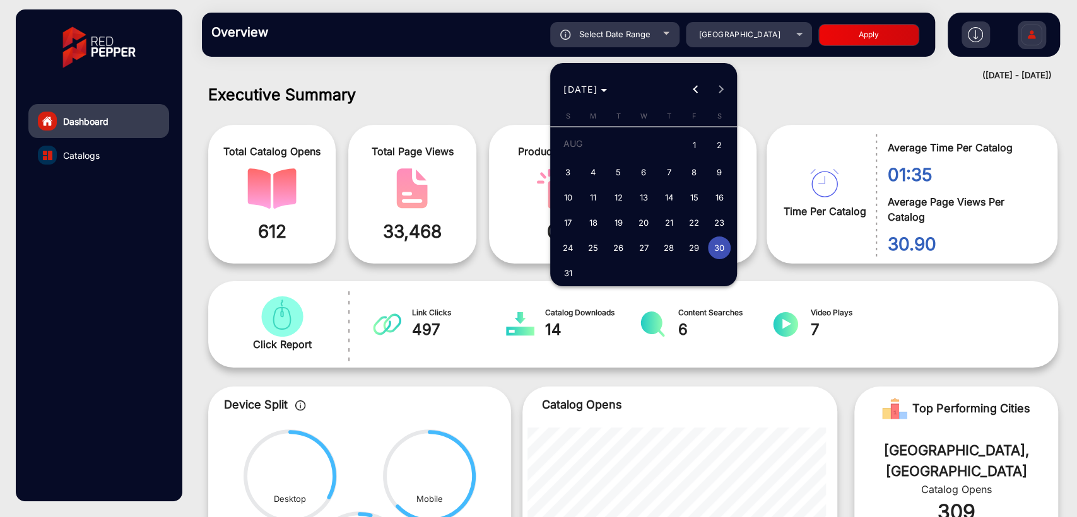
click at [691, 250] on span "29" at bounding box center [693, 248] width 23 height 23
type input "[DATE]"
click at [691, 250] on span "29" at bounding box center [693, 248] width 23 height 23
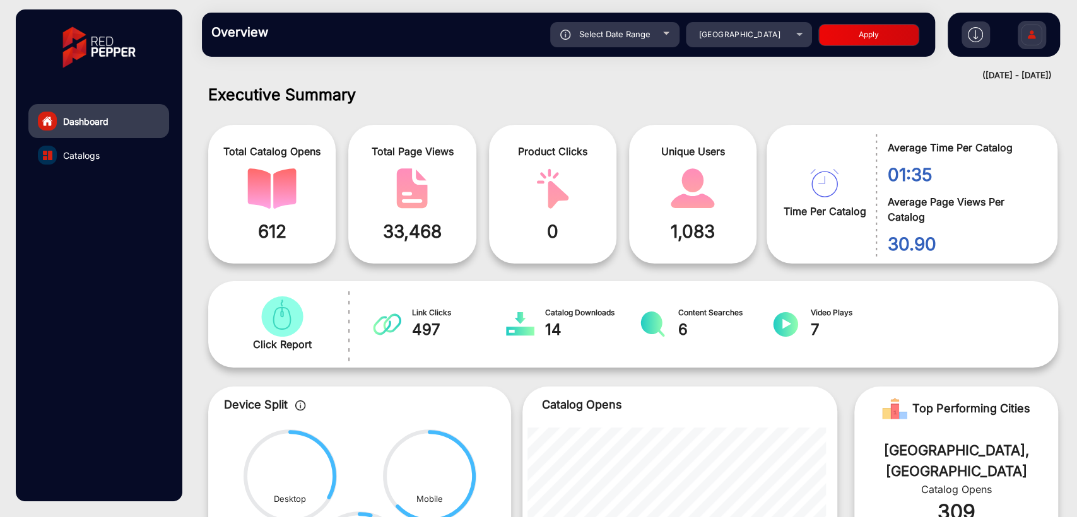
type input "[DATE]"
click at [883, 44] on button "Apply" at bounding box center [868, 35] width 101 height 22
type input "[DATE]"
click at [622, 40] on div "Select Date Range" at bounding box center [614, 34] width 129 height 25
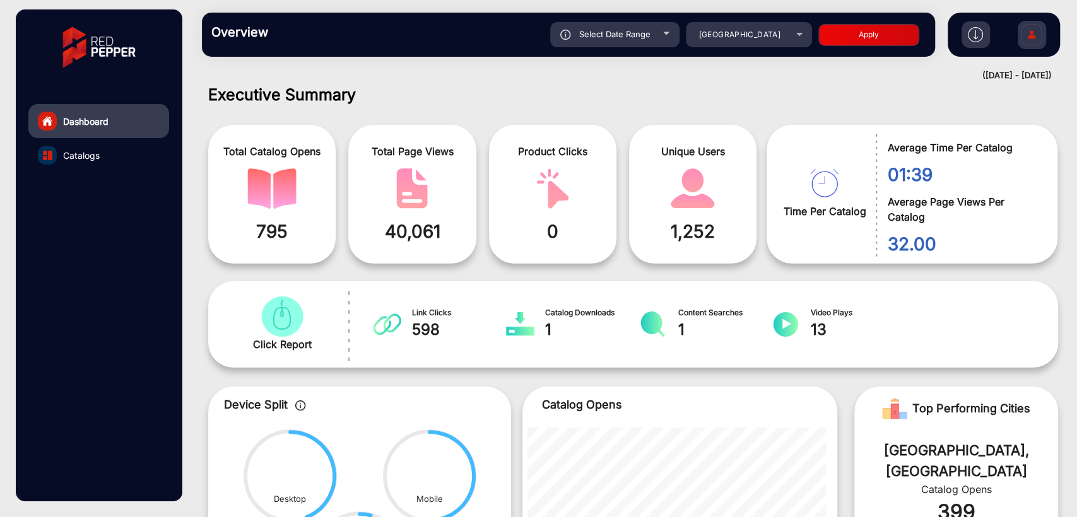
type input "[DATE]"
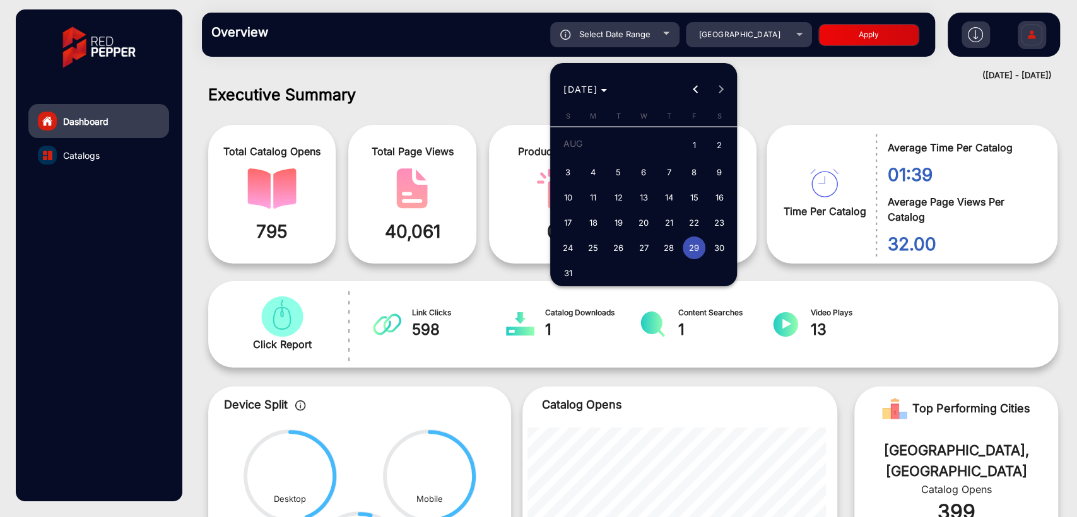
click at [668, 242] on span "28" at bounding box center [668, 248] width 23 height 23
type input "[DATE]"
click at [668, 242] on span "28" at bounding box center [668, 248] width 23 height 23
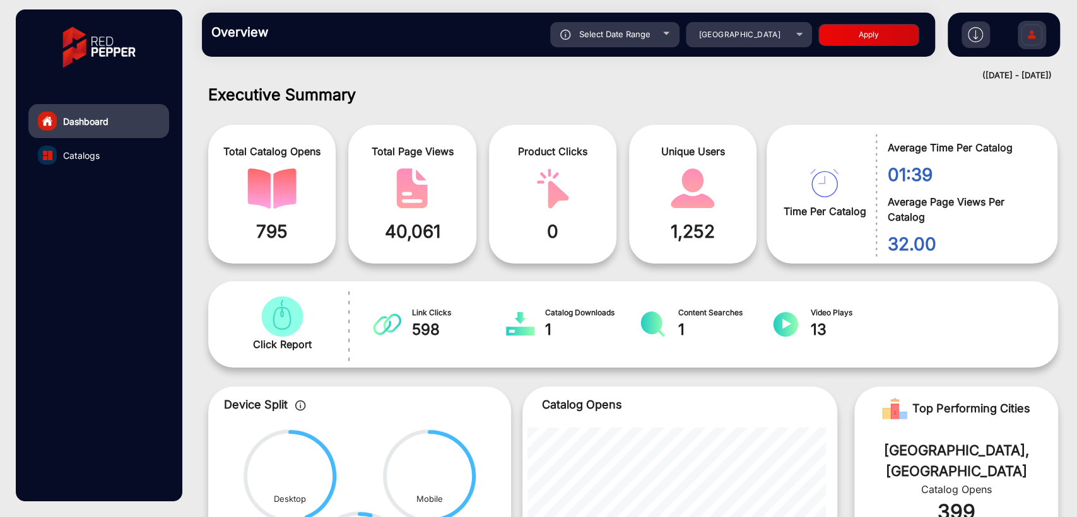
type input "[DATE]"
click at [850, 38] on button "Apply" at bounding box center [868, 35] width 101 height 22
type input "[DATE]"
click at [744, 35] on span "[GEOGRAPHIC_DATA]" at bounding box center [738, 34] width 81 height 9
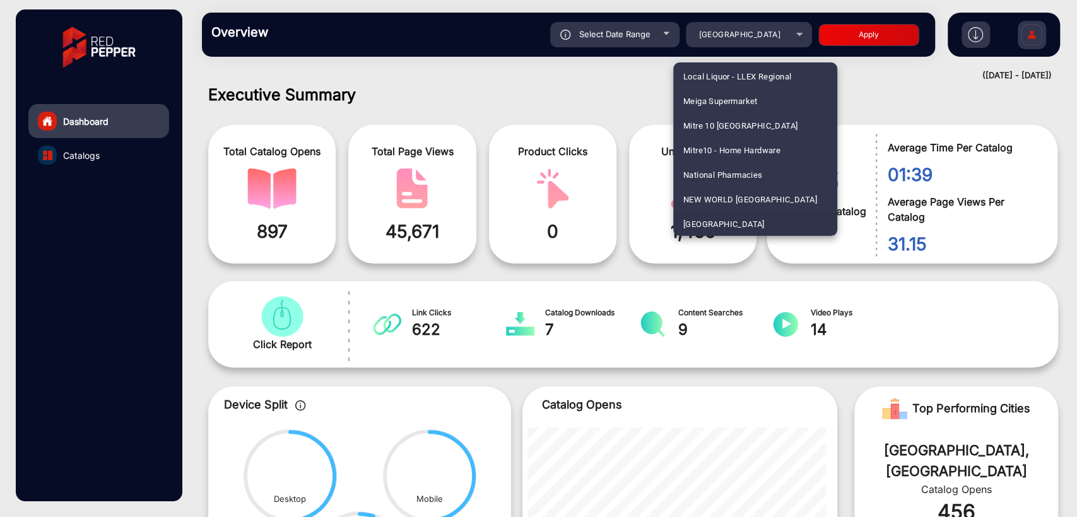
scroll to position [2193, 0]
click at [702, 153] on span "Life Pharmacy" at bounding box center [710, 150] width 55 height 25
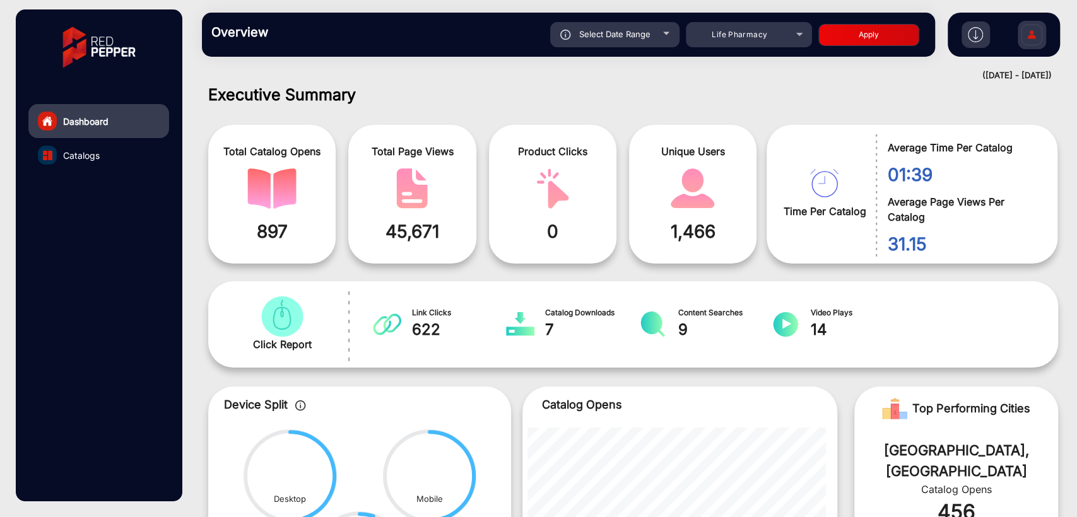
click at [831, 40] on button "Apply" at bounding box center [868, 35] width 101 height 22
type input "[DATE]"
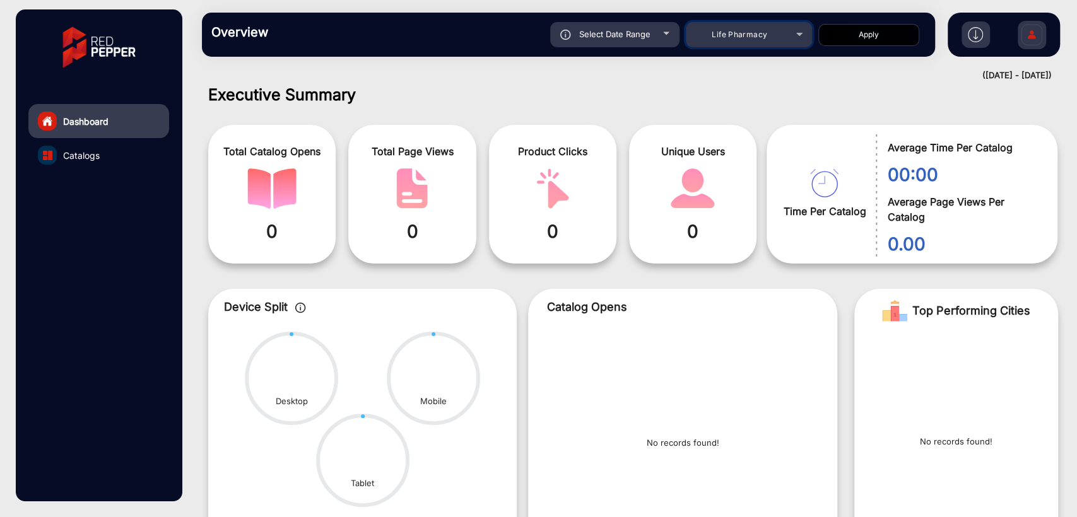
click at [737, 37] on span "Life Pharmacy" at bounding box center [739, 34] width 56 height 9
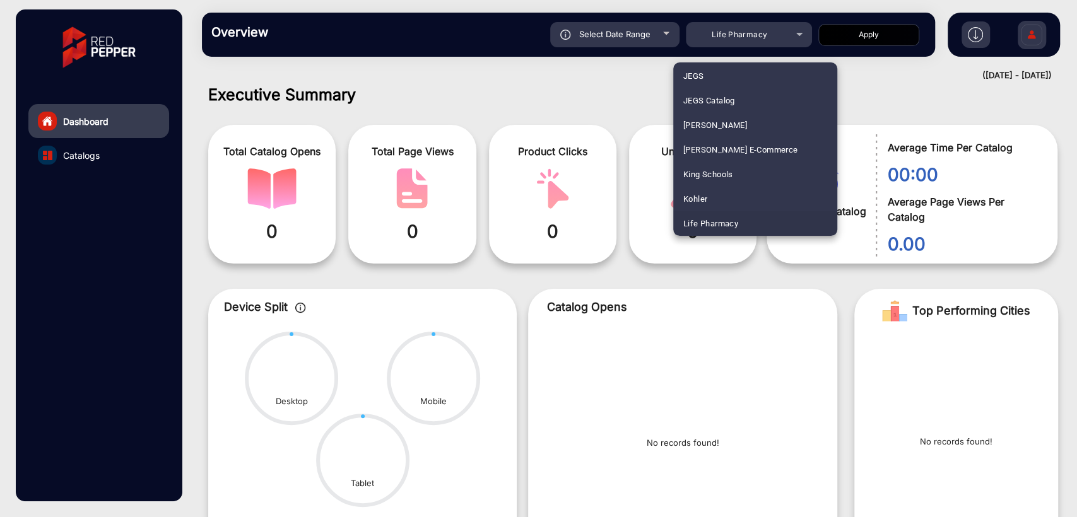
scroll to position [3841, 0]
click at [718, 147] on span "UNICHEM PHARMACY" at bounding box center [725, 150] width 85 height 25
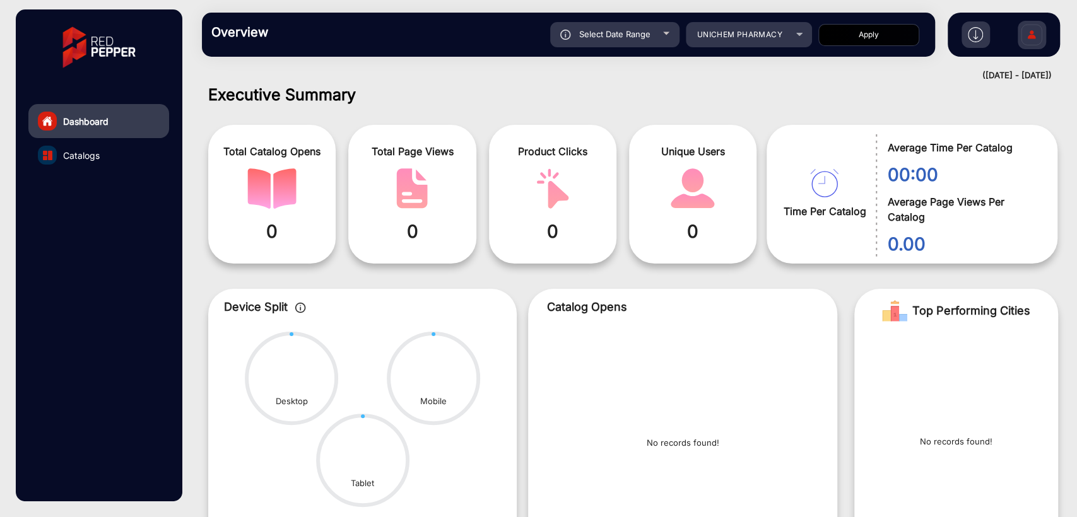
click at [838, 33] on button "Apply" at bounding box center [868, 35] width 101 height 22
type input "[DATE]"
click at [727, 30] on span "UNICHEM PHARMACY" at bounding box center [739, 34] width 85 height 9
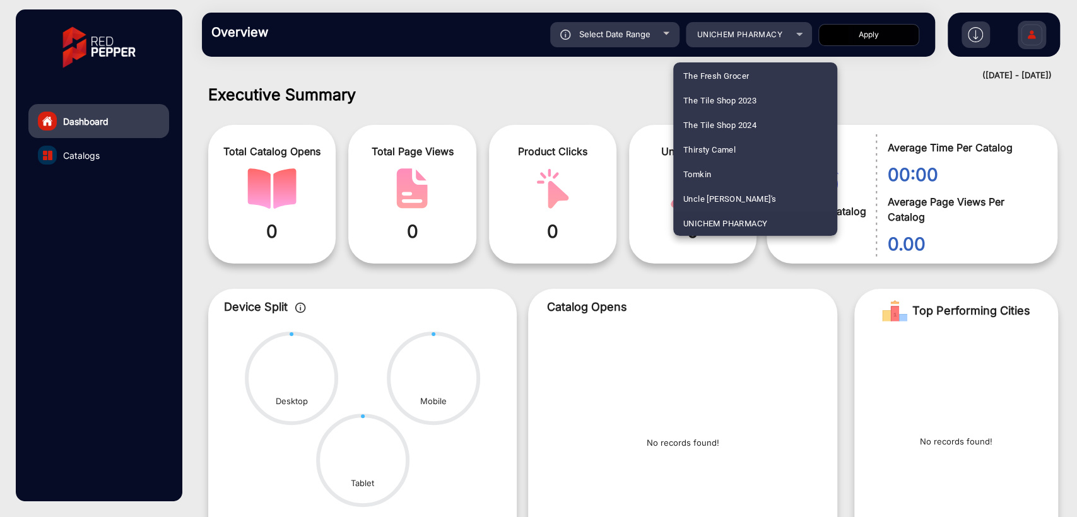
scroll to position [1455, 0]
click at [751, 146] on span "FINE WINE DELIVERY COMPANY" at bounding box center [745, 150] width 124 height 25
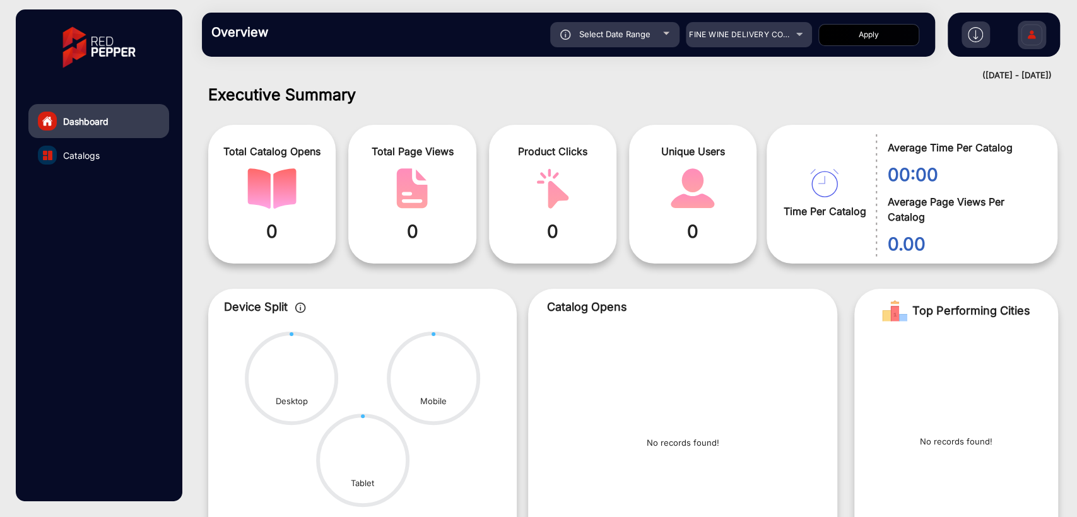
click at [874, 39] on button "Apply" at bounding box center [868, 35] width 101 height 22
type input "[DATE]"
click at [718, 32] on span "FINE WINE DELIVERY COMPANY" at bounding box center [750, 34] width 122 height 9
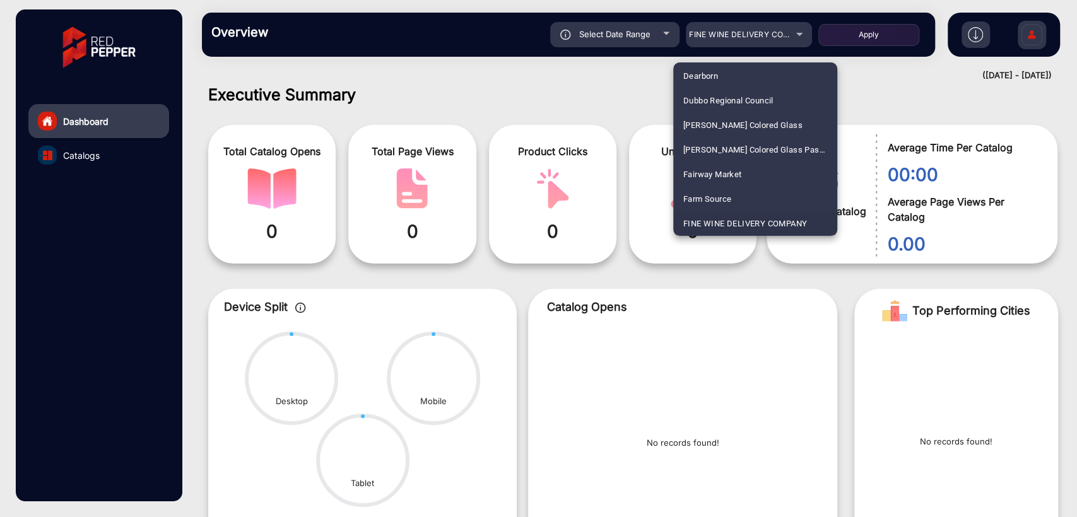
scroll to position [77, 0]
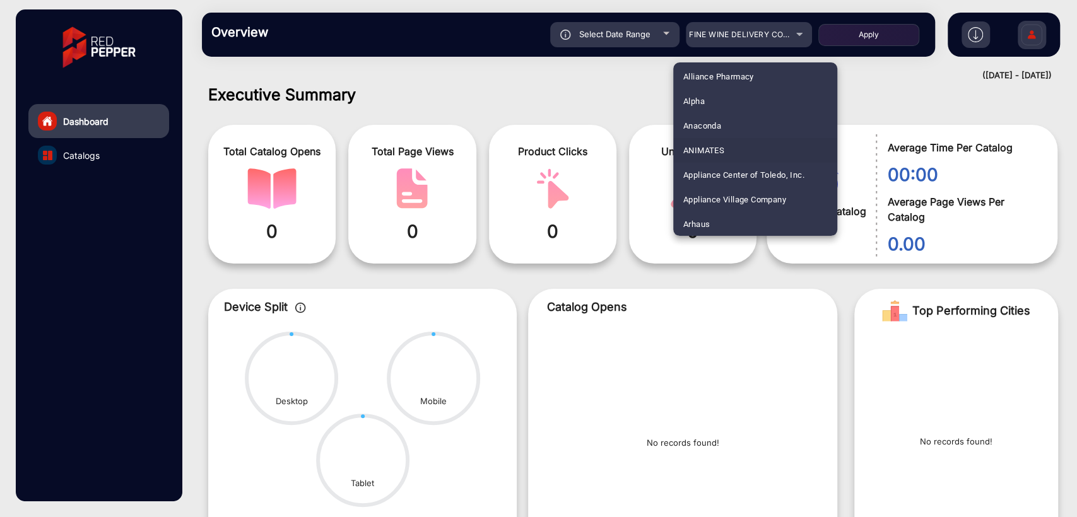
click at [707, 144] on span "ANIMATES" at bounding box center [703, 150] width 41 height 25
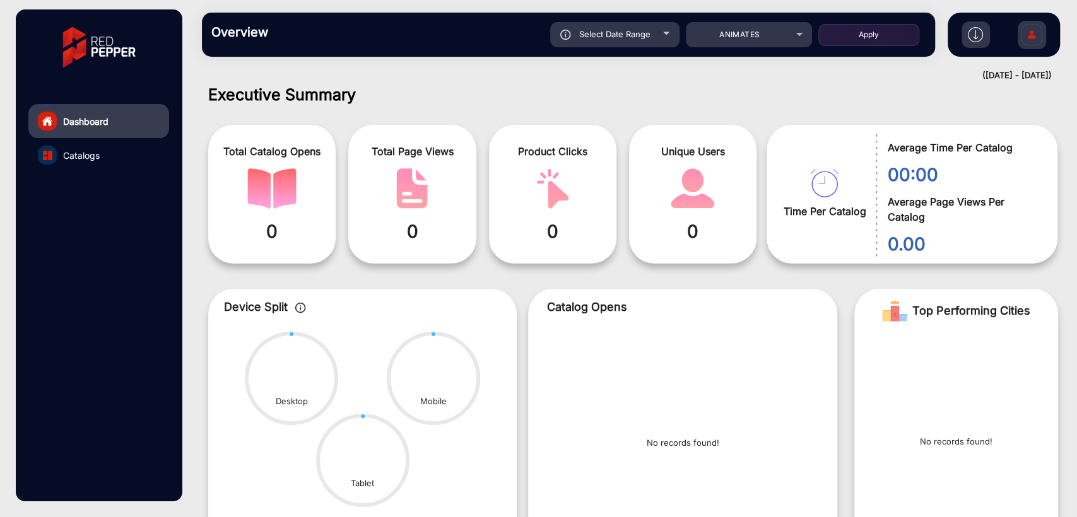
click at [853, 33] on button "Apply" at bounding box center [868, 35] width 101 height 22
type input "[DATE]"
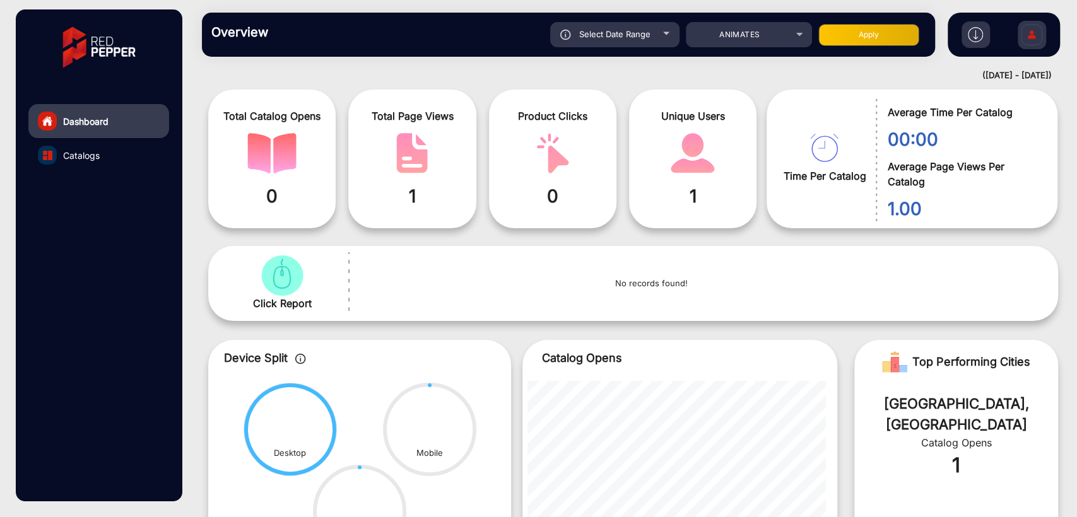
scroll to position [0, 0]
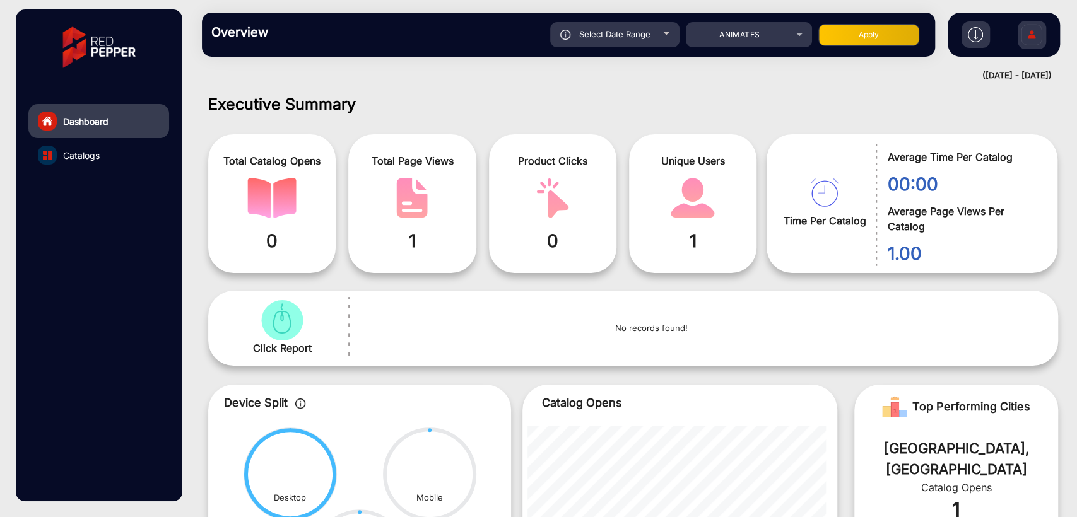
click at [623, 35] on span "Select Date Range" at bounding box center [614, 34] width 71 height 10
type input "[DATE]"
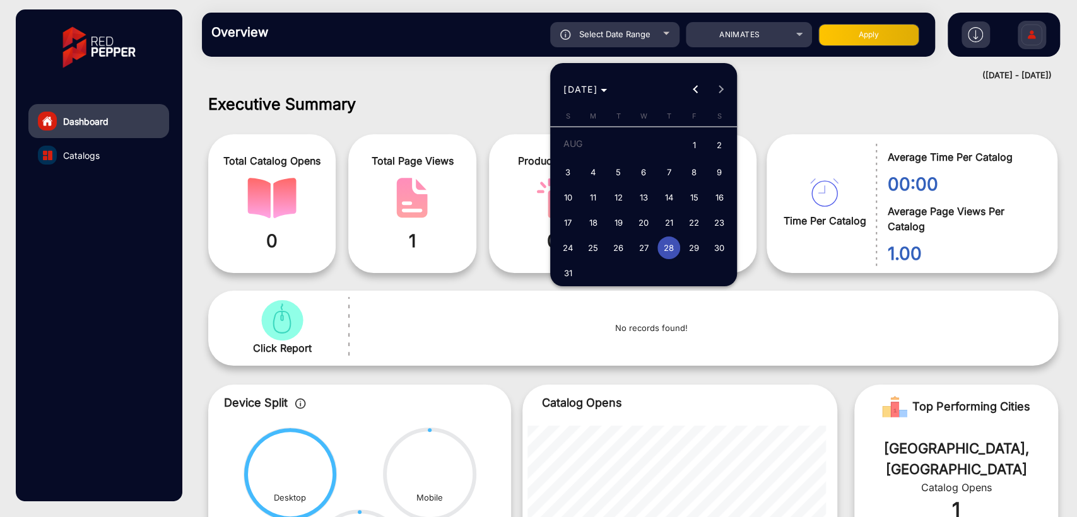
click at [566, 274] on span "31" at bounding box center [567, 273] width 23 height 23
type input "[DATE]"
click at [566, 274] on span "31" at bounding box center [567, 273] width 23 height 23
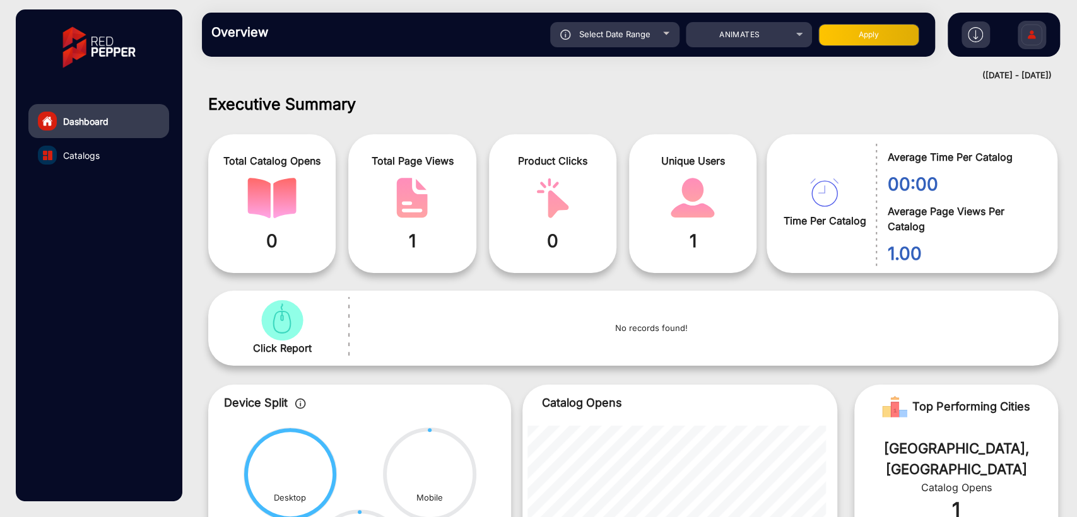
type input "[DATE]"
click at [857, 32] on button "Apply" at bounding box center [868, 35] width 101 height 22
type input "[DATE]"
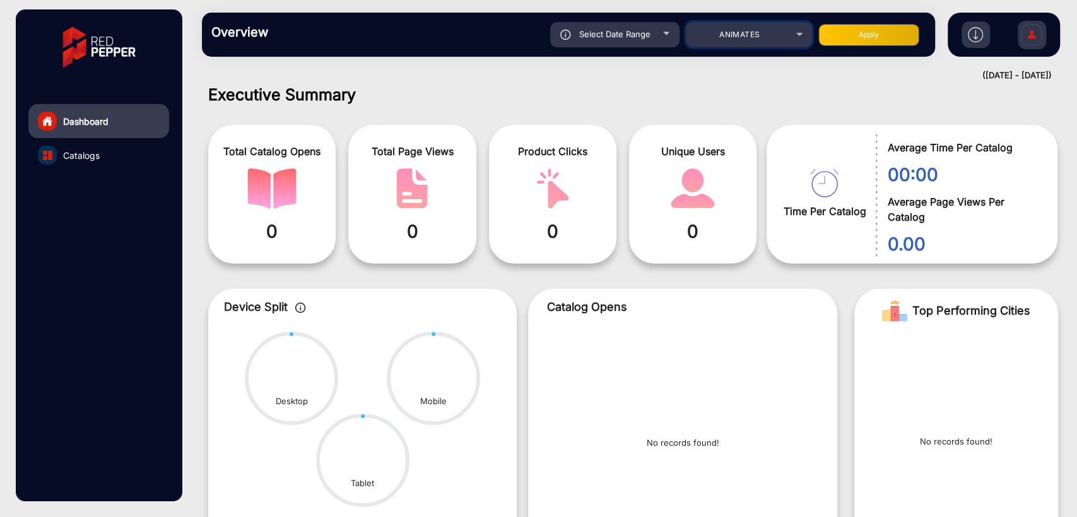
click at [727, 35] on span "ANIMATES" at bounding box center [739, 34] width 40 height 9
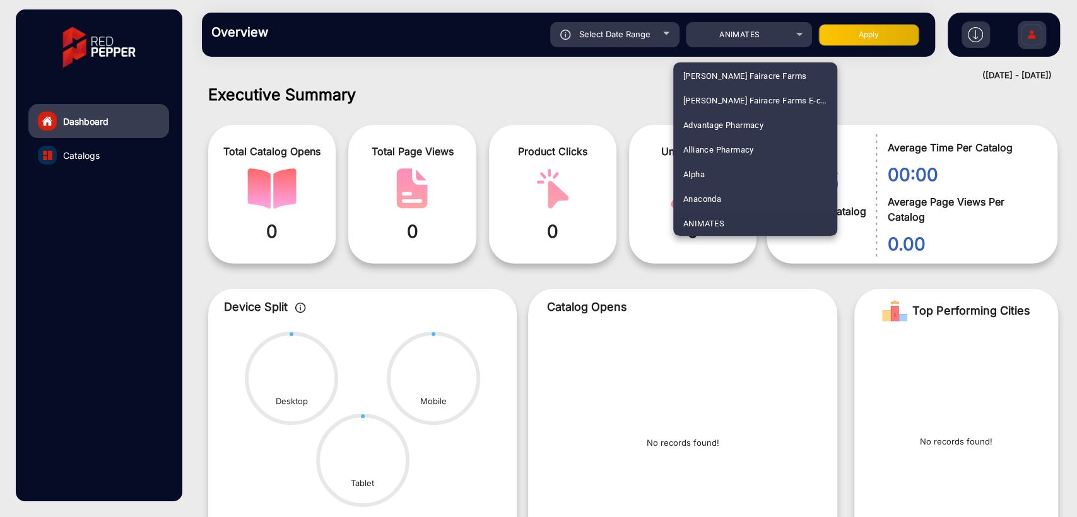
scroll to position [2611, 0]
click at [742, 151] on span "NZ Safety Blackwoods Annual Book" at bounding box center [751, 150] width 137 height 25
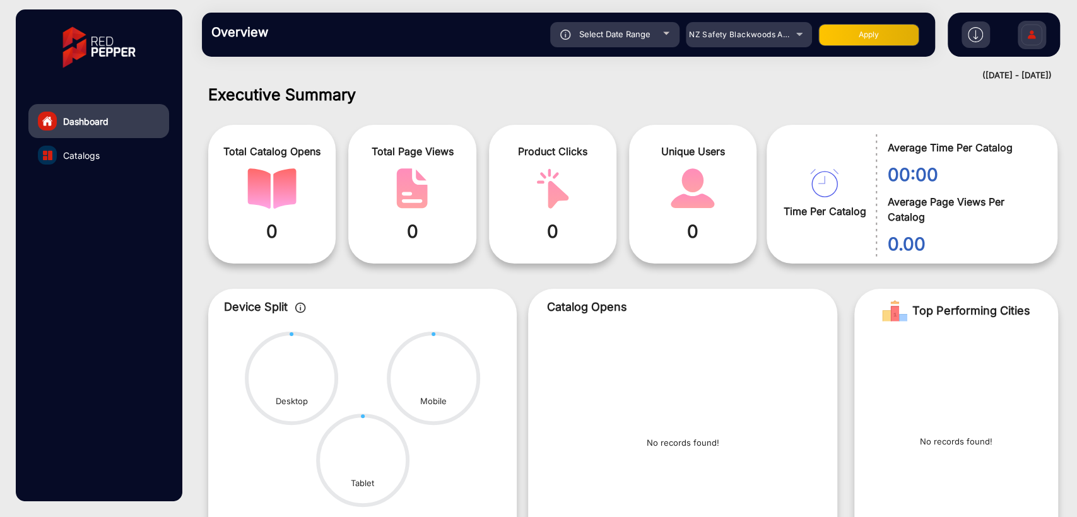
click at [862, 45] on button "Apply" at bounding box center [868, 35] width 101 height 22
type input "[DATE]"
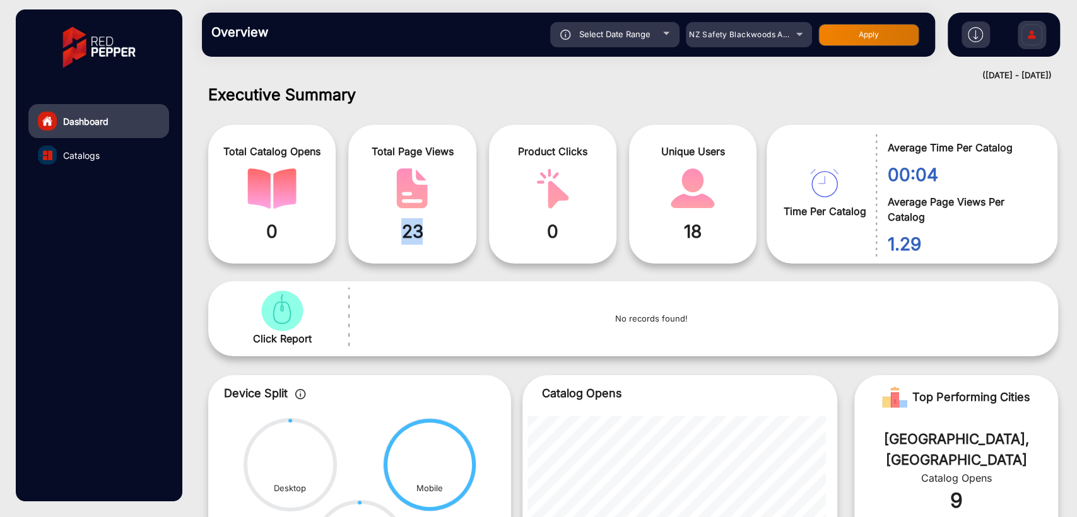
drag, startPoint x: 400, startPoint y: 238, endPoint x: 435, endPoint y: 240, distance: 35.3
click at [435, 240] on span "23" at bounding box center [412, 231] width 108 height 26
click at [525, 321] on p "No records found!" at bounding box center [651, 319] width 559 height 13
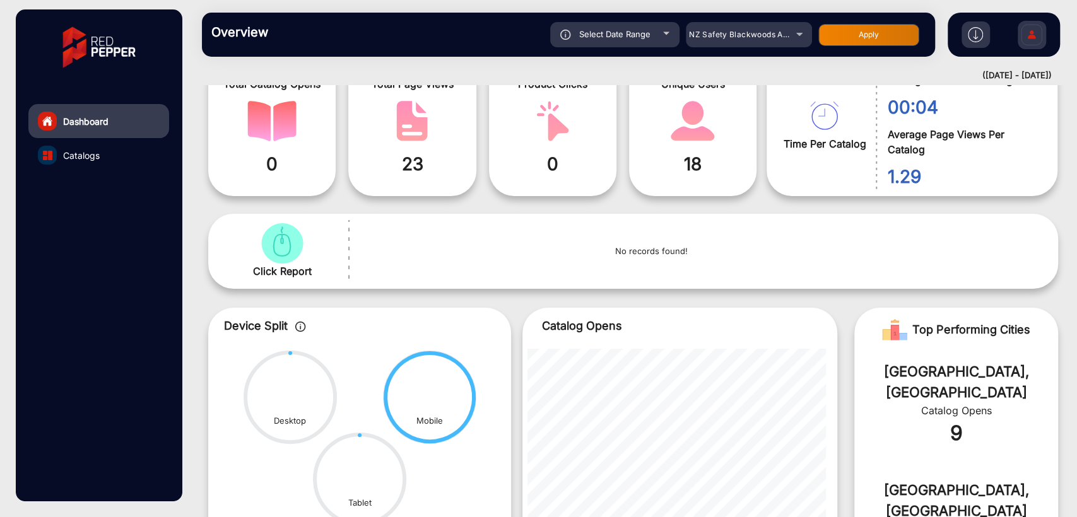
scroll to position [0, 0]
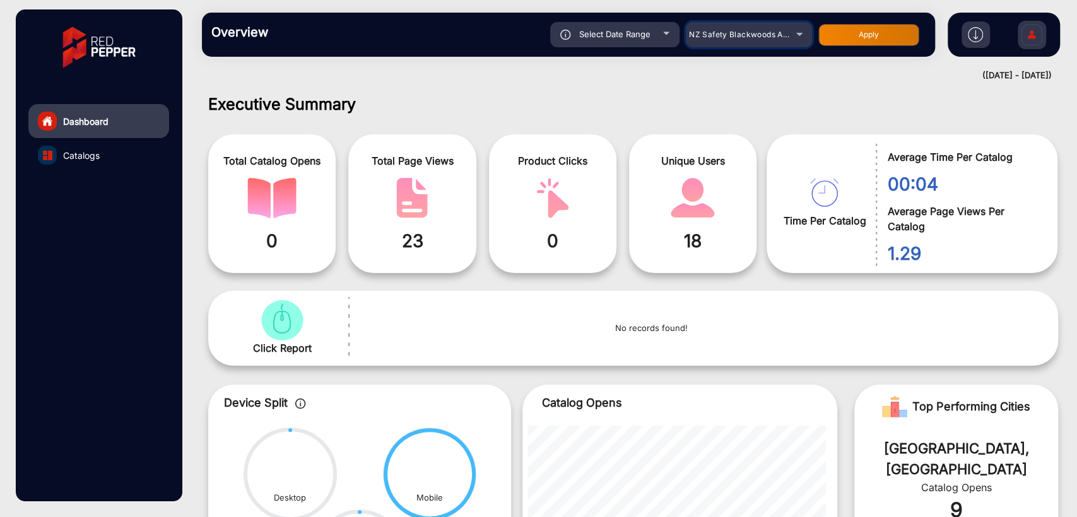
click at [725, 35] on span "NZ Safety Blackwoods Annual Book" at bounding box center [757, 34] width 136 height 9
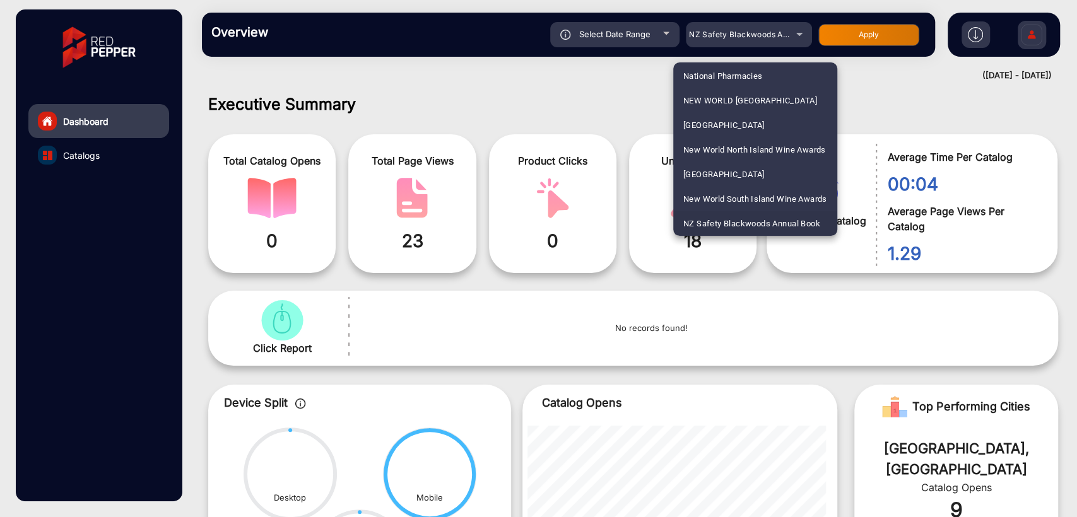
scroll to position [1086, 0]
click at [720, 146] on span "Caraluzzis" at bounding box center [702, 150] width 39 height 25
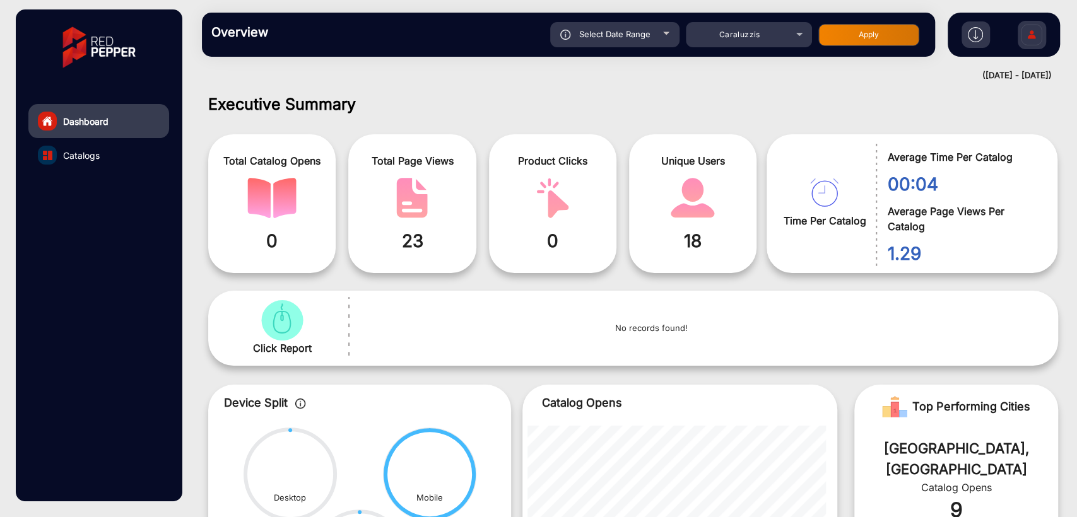
click at [842, 37] on button "Apply" at bounding box center [868, 35] width 101 height 22
type input "[DATE]"
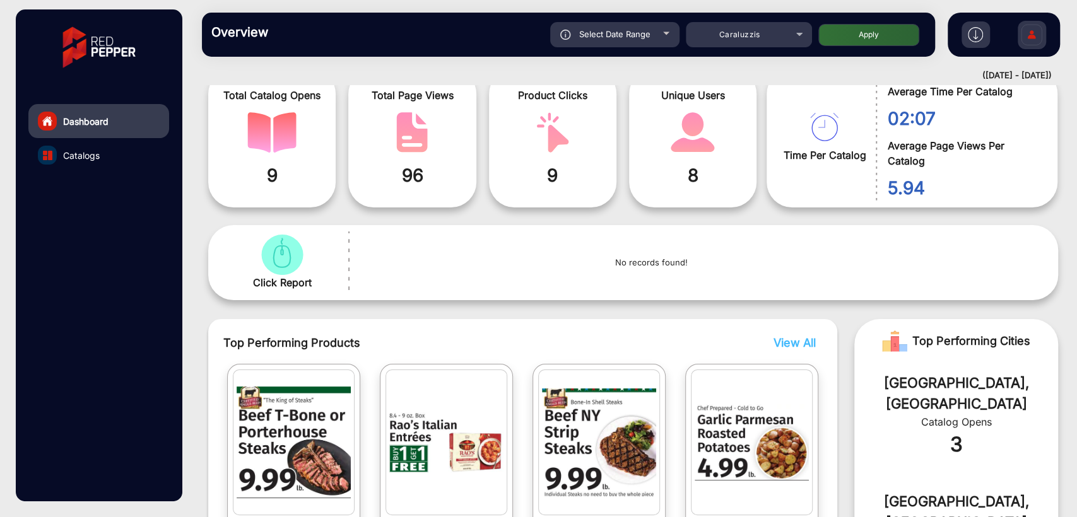
scroll to position [93, 0]
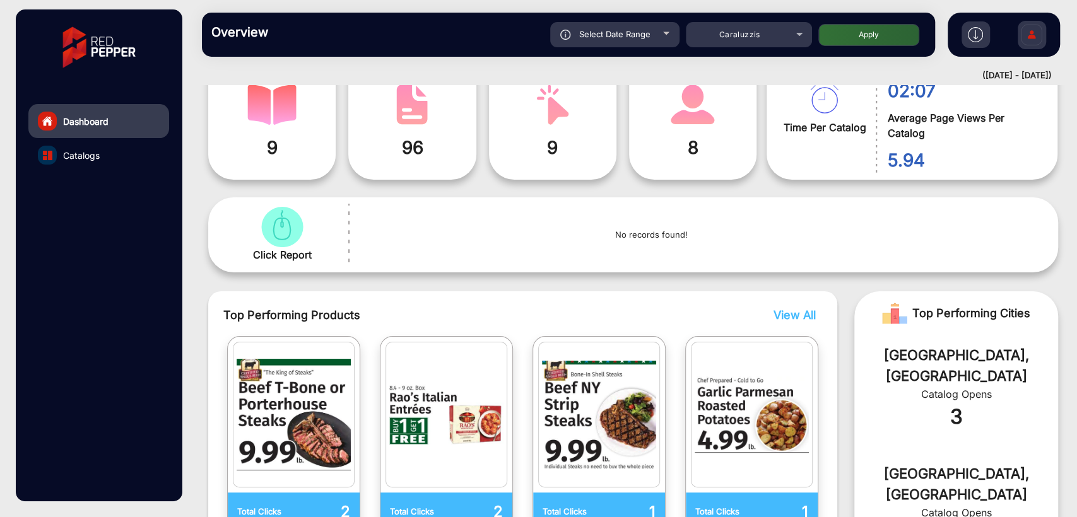
click at [114, 149] on link "Catalogs" at bounding box center [98, 155] width 141 height 34
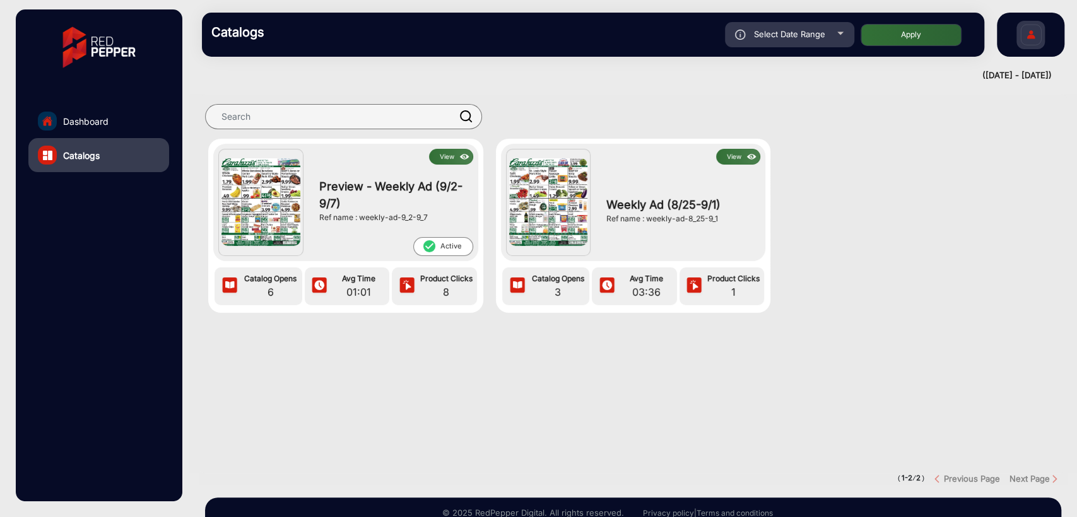
drag, startPoint x: 358, startPoint y: 218, endPoint x: 438, endPoint y: 218, distance: 80.1
click at [438, 218] on div "Ref name : weekly-ad-9_2-9_7" at bounding box center [393, 217] width 148 height 11
copy div "weekly-ad-9_2-9_7"
drag, startPoint x: 646, startPoint y: 218, endPoint x: 727, endPoint y: 217, distance: 81.4
click at [727, 217] on div "Ref name : weekly-ad-8_25-9_1" at bounding box center [680, 218] width 148 height 11
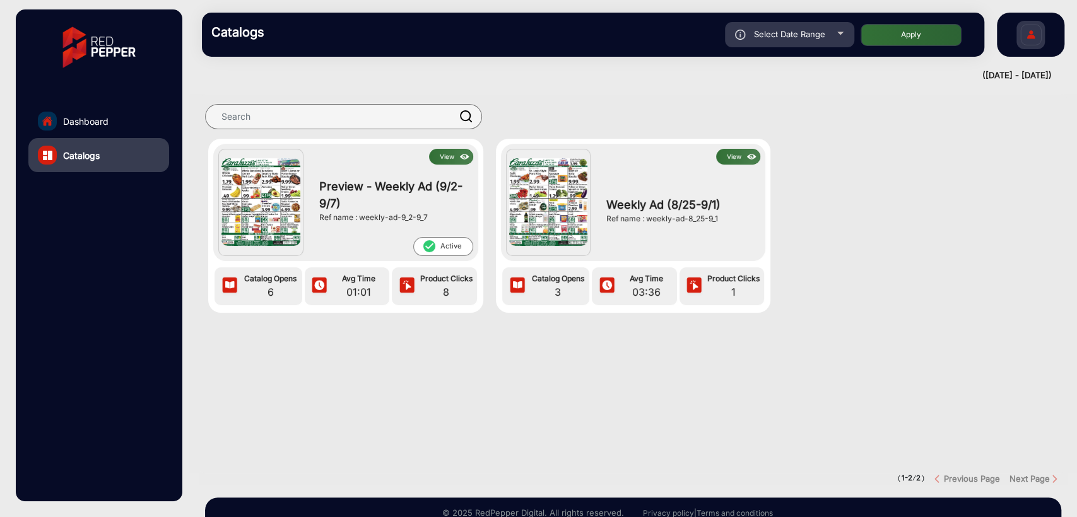
copy div "weekly-ad-8_25-9_1"
click at [363, 349] on div at bounding box center [632, 350] width 887 height 25
click at [93, 122] on span "Dashboard" at bounding box center [85, 121] width 45 height 13
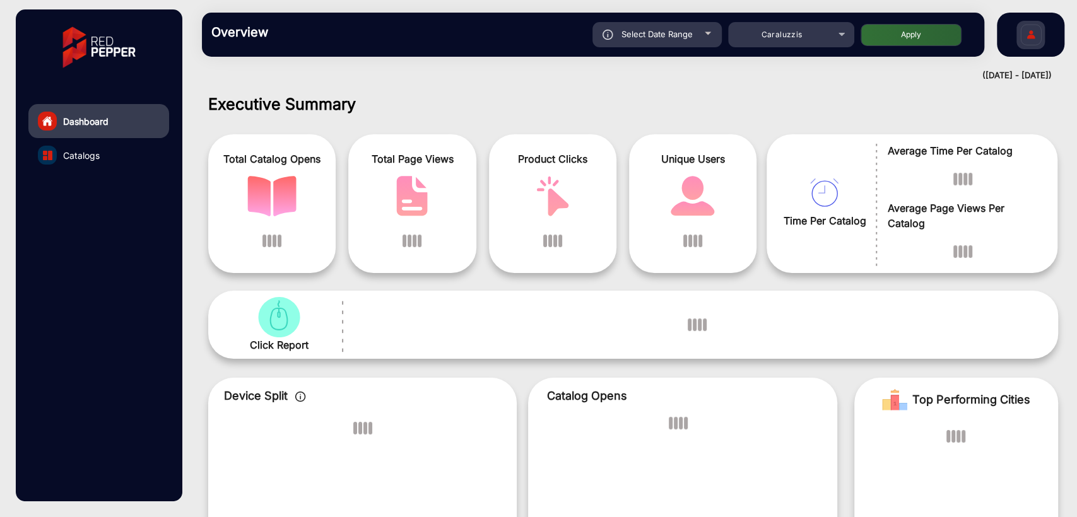
scroll to position [9, 0]
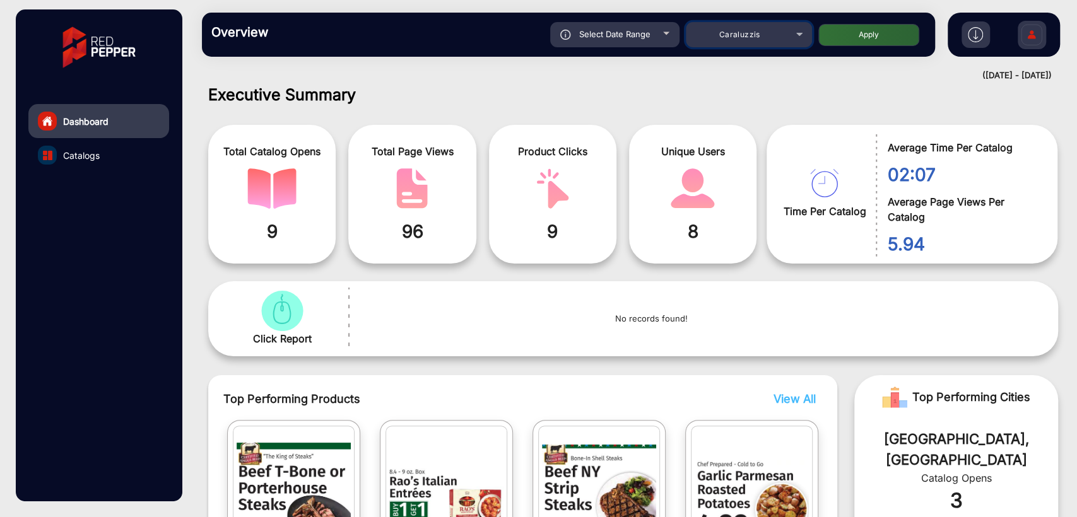
click at [773, 37] on div "Caraluzzis" at bounding box center [739, 34] width 101 height 15
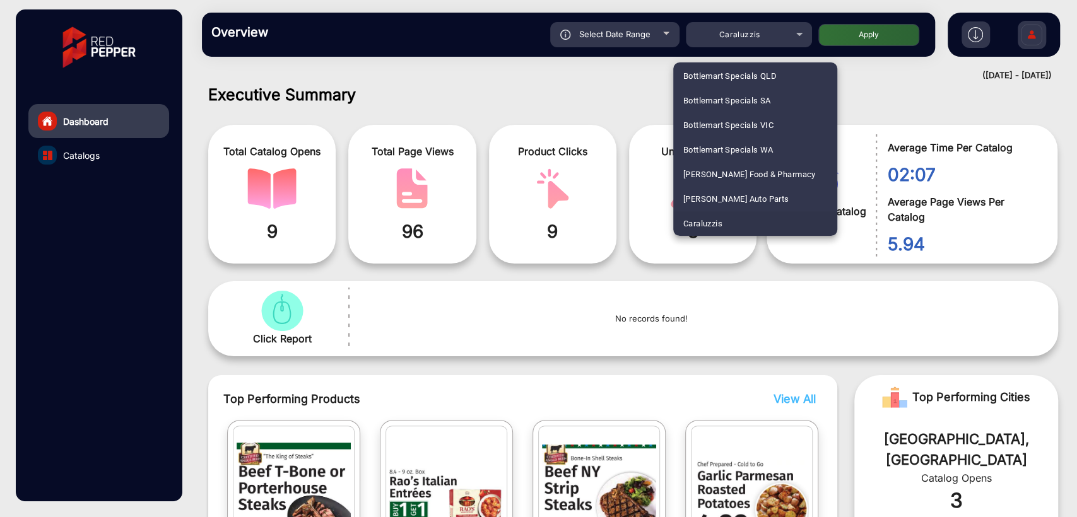
scroll to position [1430, 0]
click at [705, 151] on span "Farm Source" at bounding box center [707, 150] width 48 height 25
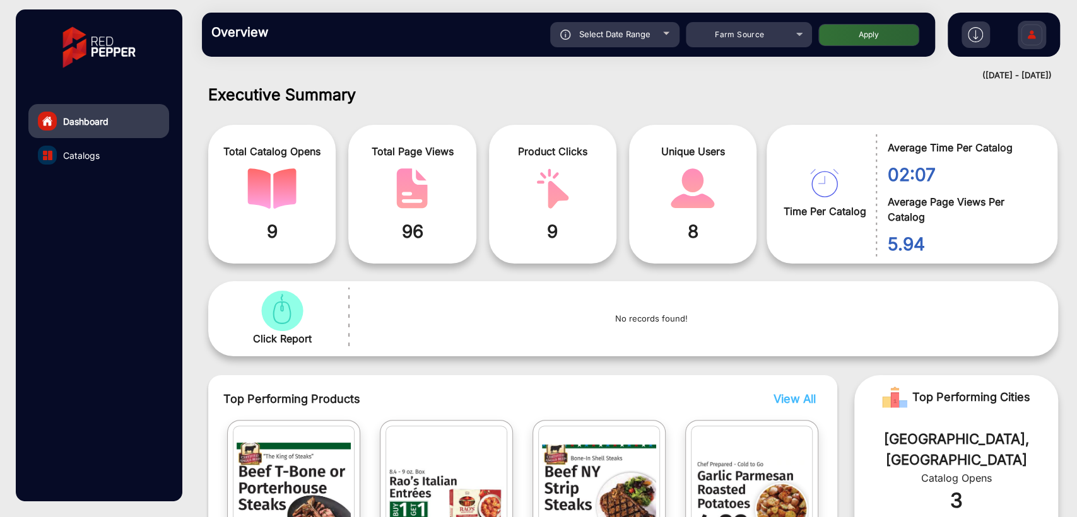
click at [869, 38] on button "Apply" at bounding box center [868, 35] width 101 height 22
type input "[DATE]"
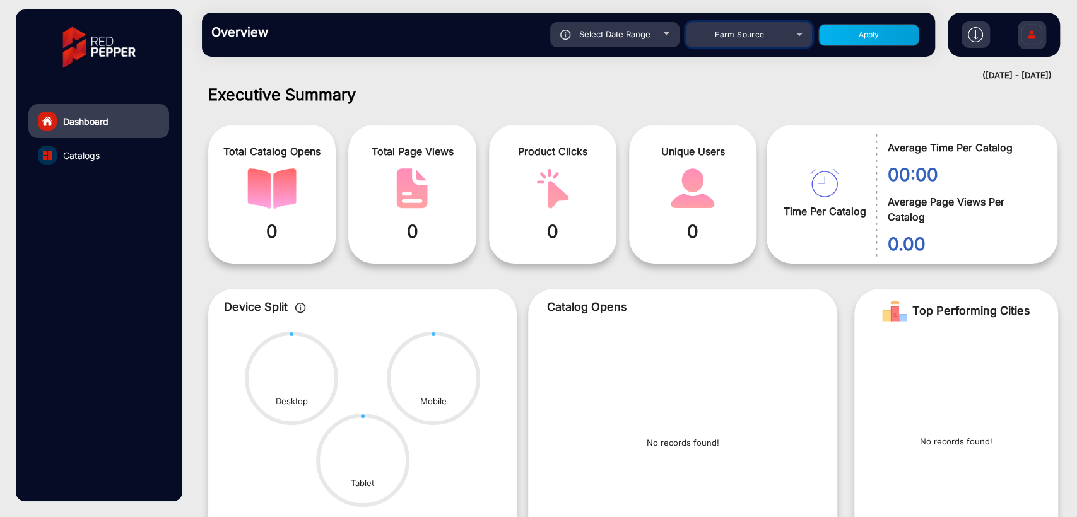
click at [752, 35] on span "Farm Source" at bounding box center [739, 34] width 49 height 9
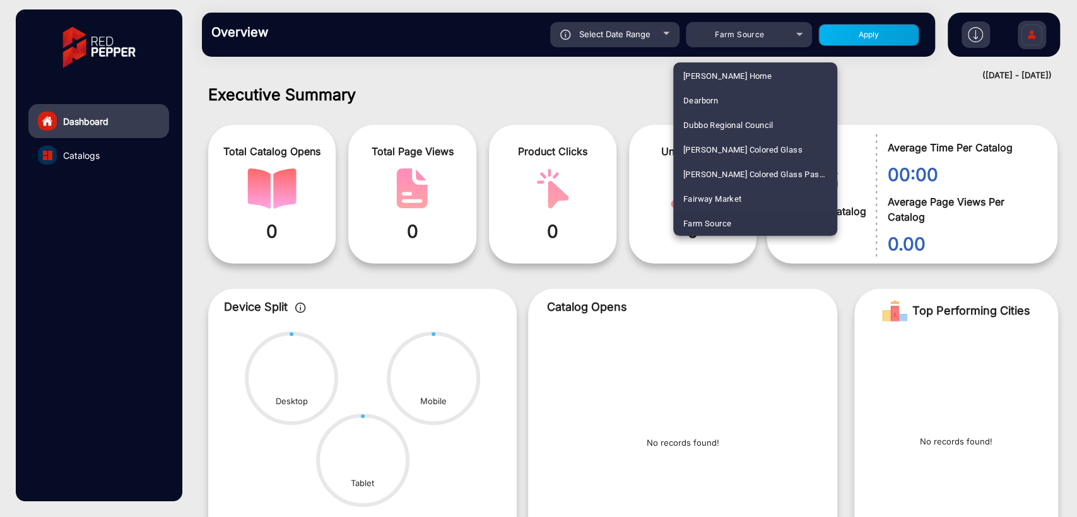
scroll to position [2635, 0]
click at [760, 147] on span "NZ Safety Blackwoods Big Book - 2024" at bounding box center [755, 150] width 144 height 25
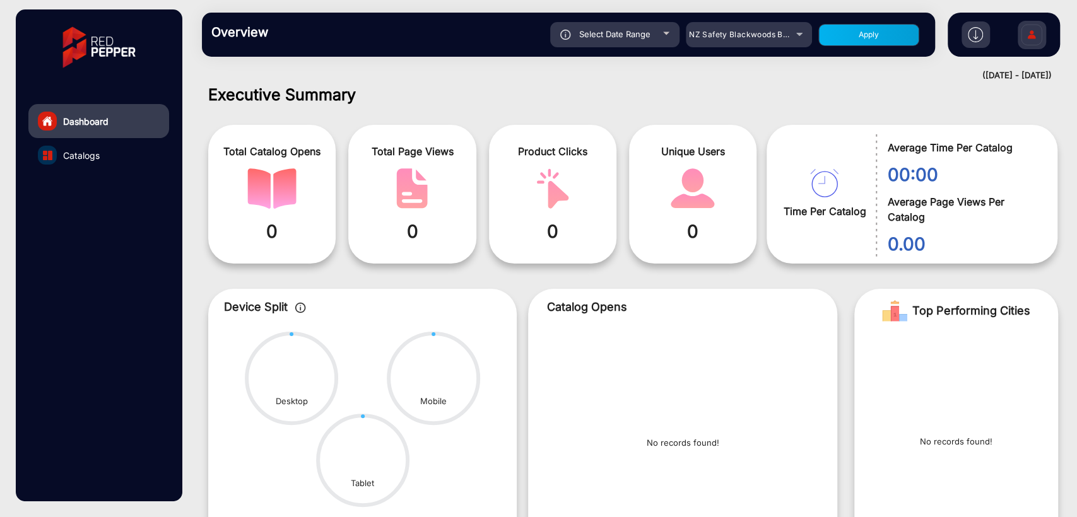
click at [887, 38] on button "Apply" at bounding box center [868, 35] width 101 height 22
type input "[DATE]"
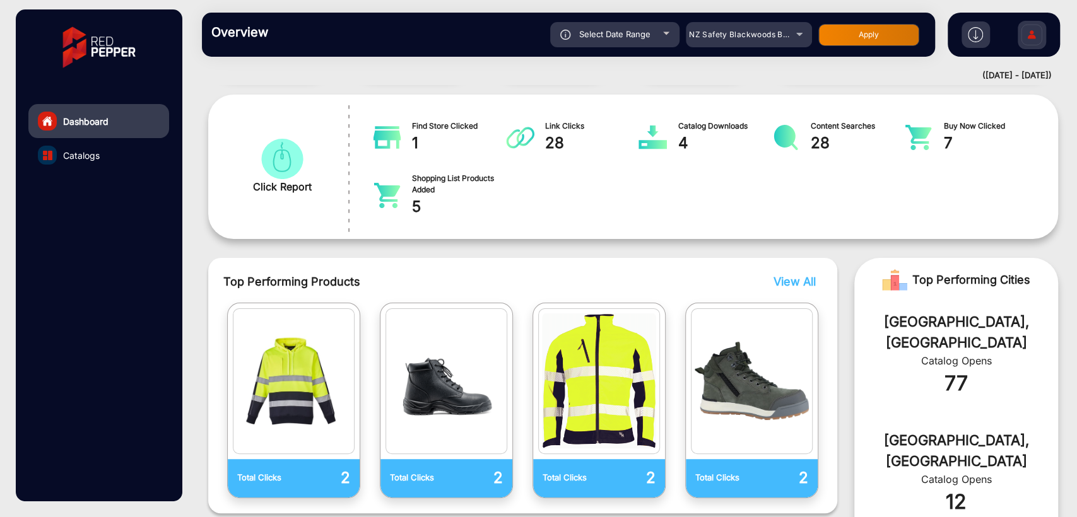
scroll to position [0, 0]
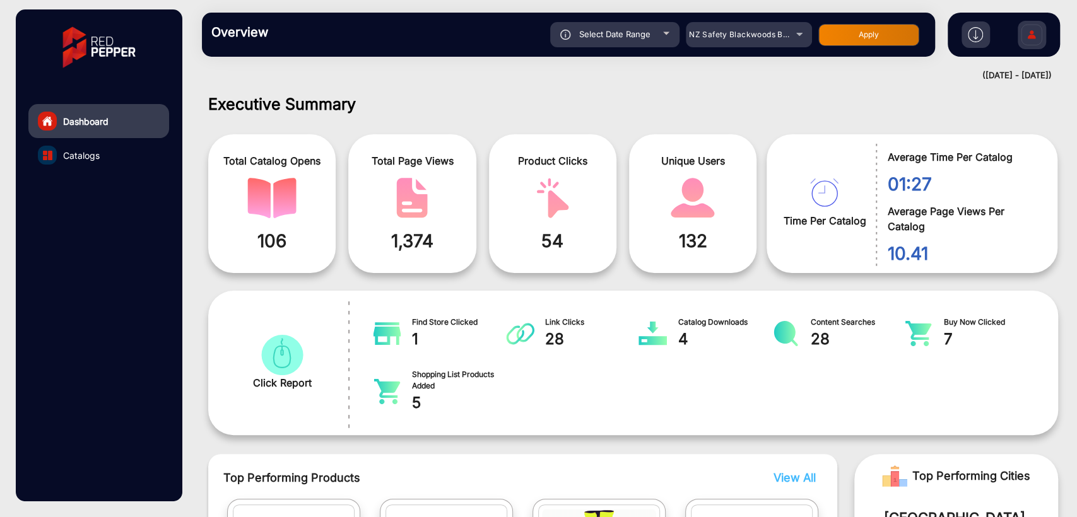
drag, startPoint x: 938, startPoint y: 176, endPoint x: 889, endPoint y: 156, distance: 53.2
click at [908, 177] on span "01:27" at bounding box center [962, 184] width 151 height 26
click at [724, 132] on div "Total Catalog Opens 106 Total Page Views 1,374 Product Clicks 54 Unique Users 1…" at bounding box center [487, 203] width 558 height 151
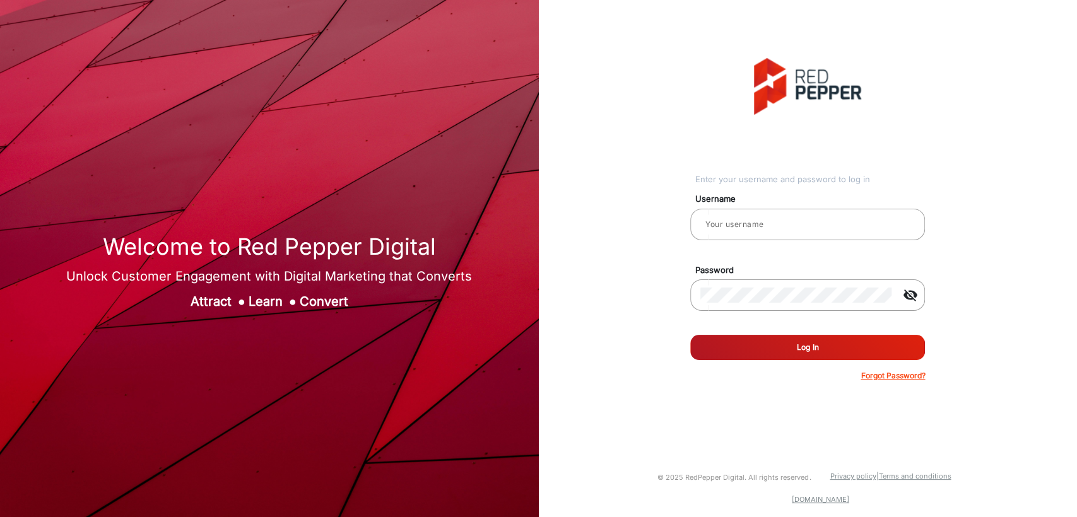
type input "[PERSON_NAME]"
click at [773, 342] on button "Log In" at bounding box center [807, 347] width 235 height 25
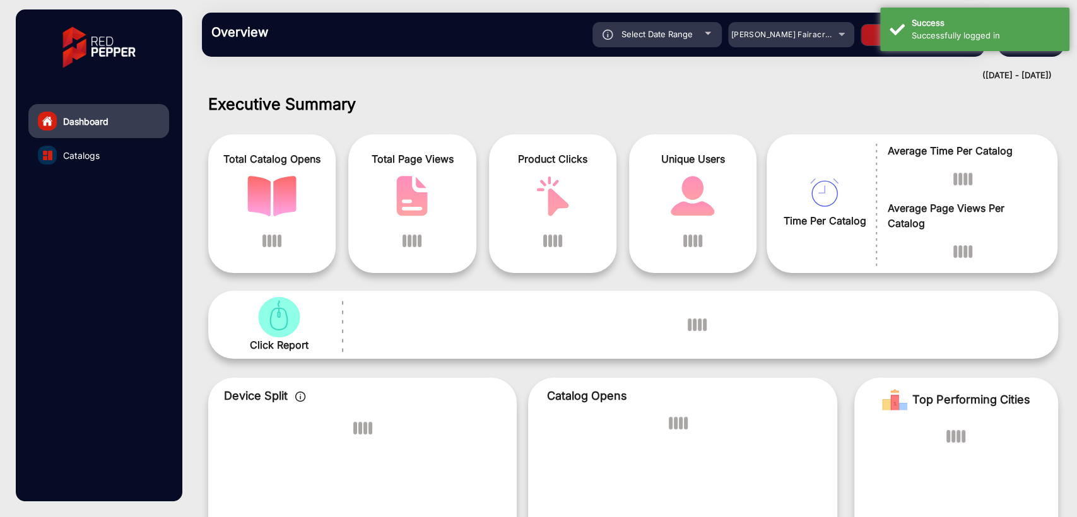
scroll to position [9, 0]
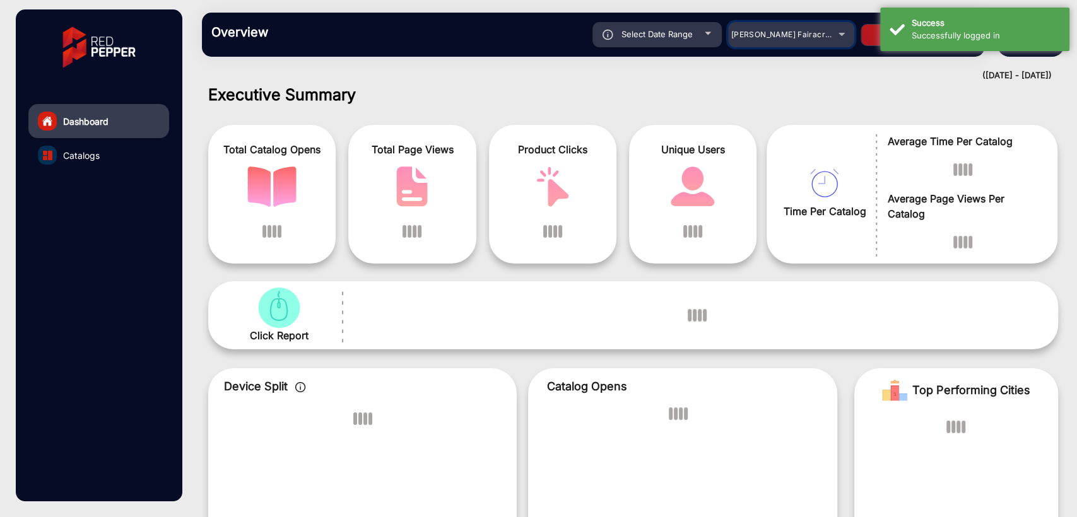
click at [782, 45] on mat-select "[PERSON_NAME] Fairacre Farms" at bounding box center [791, 34] width 126 height 25
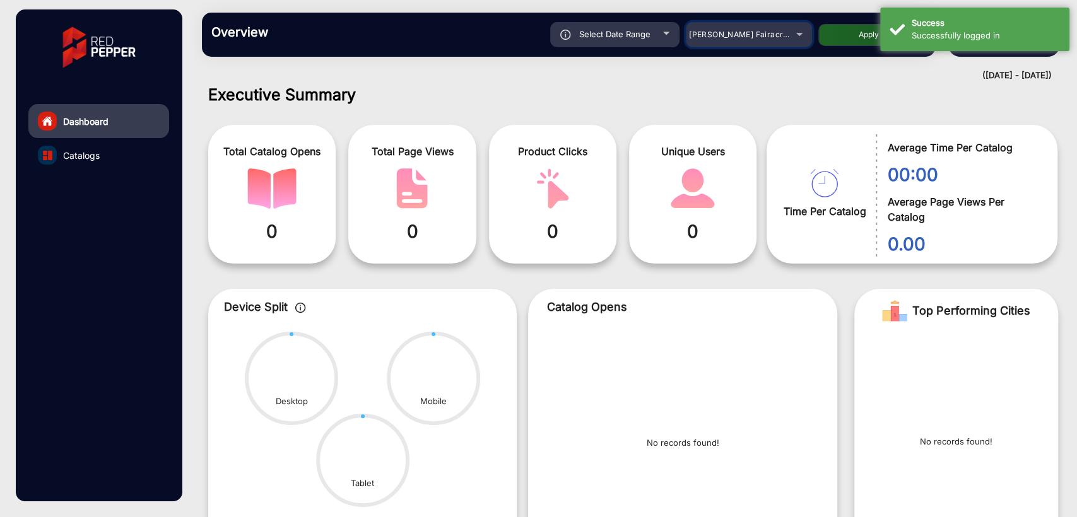
click at [782, 35] on div "[PERSON_NAME] Fairacre Farms" at bounding box center [739, 34] width 101 height 15
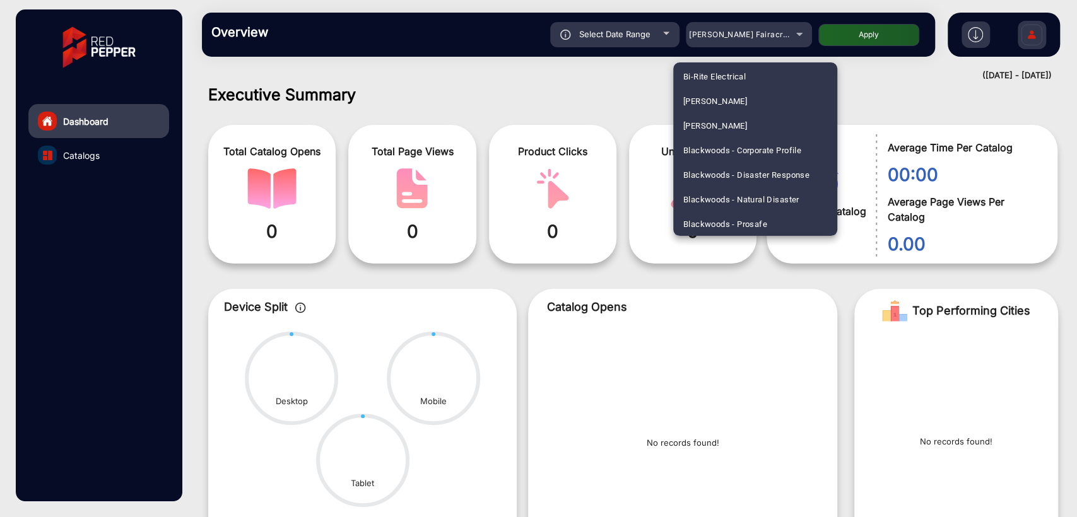
scroll to position [2463, 0]
click at [714, 143] on span "National Pharmacies" at bounding box center [722, 150] width 79 height 25
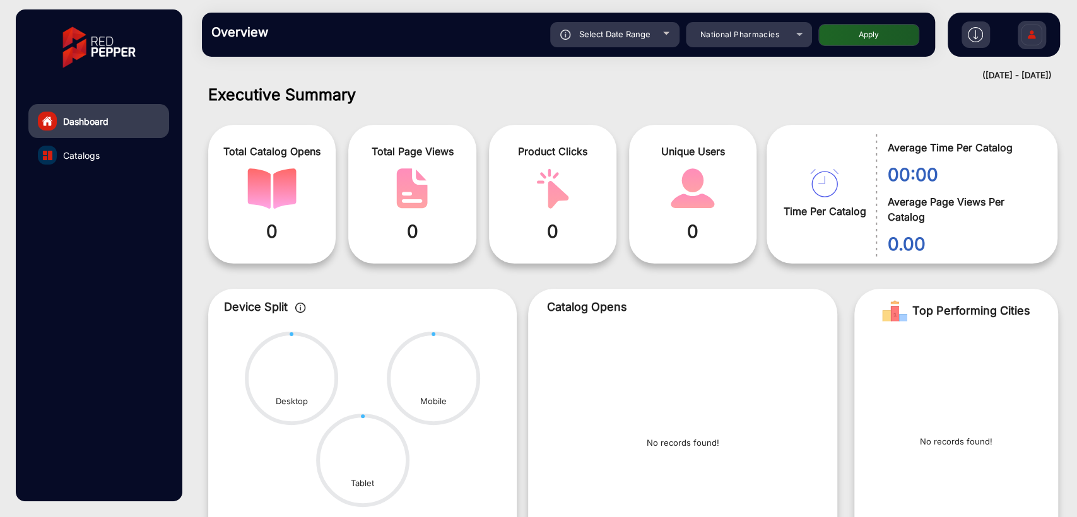
click at [647, 37] on span "Select Date Range" at bounding box center [614, 34] width 71 height 10
type input "[DATE]"
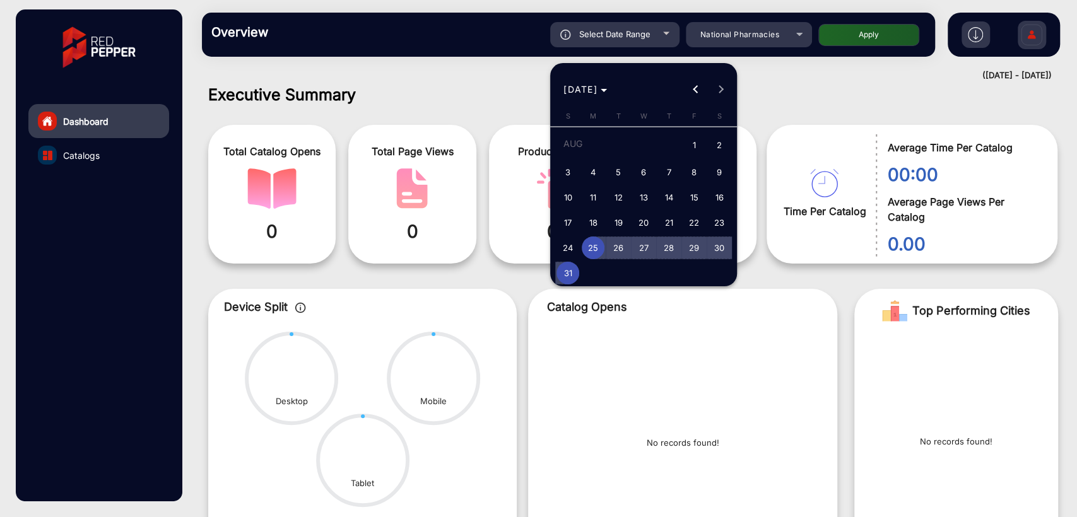
click at [570, 268] on span "31" at bounding box center [567, 273] width 23 height 23
type input "[DATE]"
click at [570, 268] on span "31" at bounding box center [567, 273] width 23 height 23
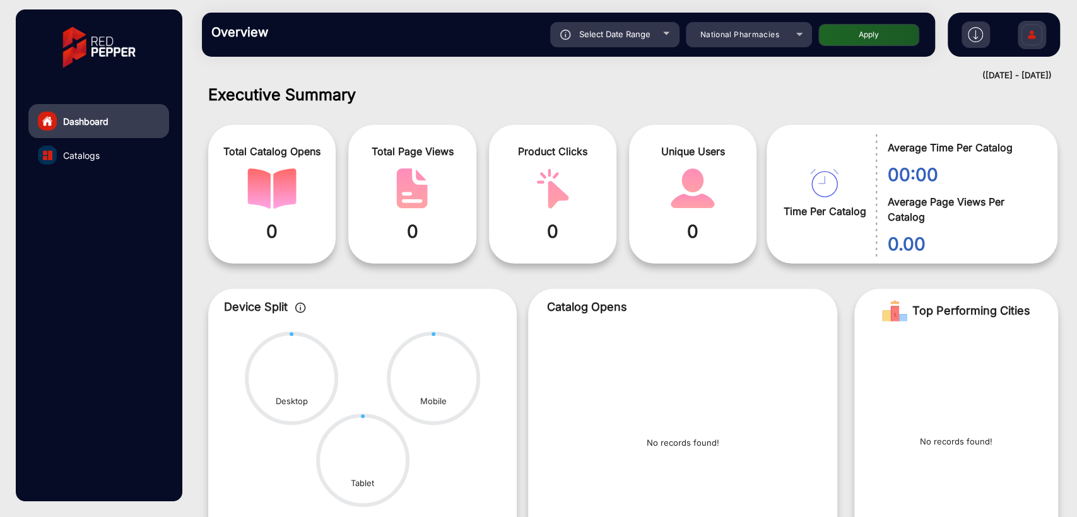
type input "[DATE]"
click at [861, 42] on button "Apply" at bounding box center [868, 35] width 101 height 22
type input "[DATE]"
click at [749, 39] on div "National Pharmacies" at bounding box center [739, 34] width 101 height 15
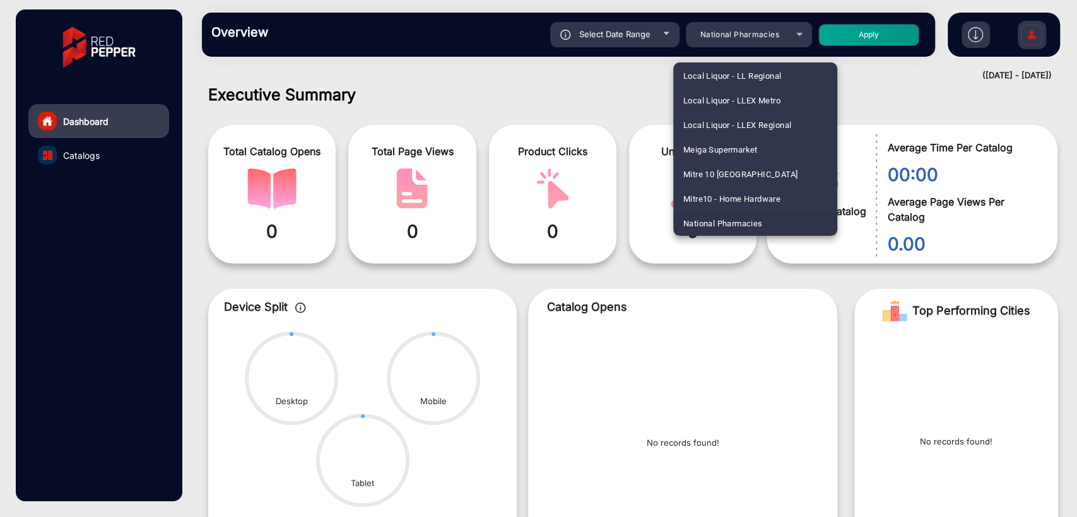
scroll to position [864, 0]
click at [714, 151] on span "[PERSON_NAME] [PERSON_NAME] T-[PERSON_NAME]" at bounding box center [755, 150] width 144 height 25
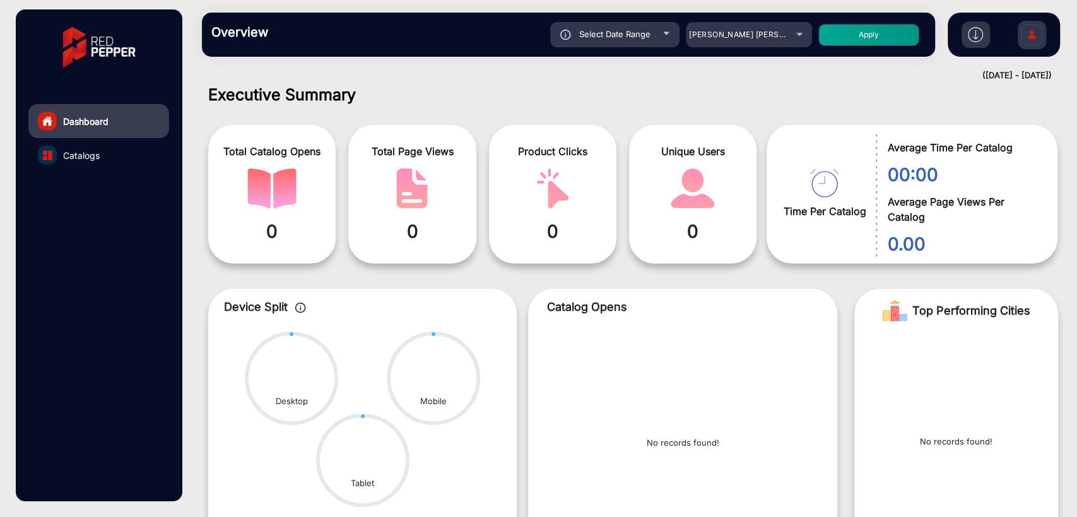
click at [855, 37] on button "Apply" at bounding box center [868, 35] width 101 height 22
type input "[DATE]"
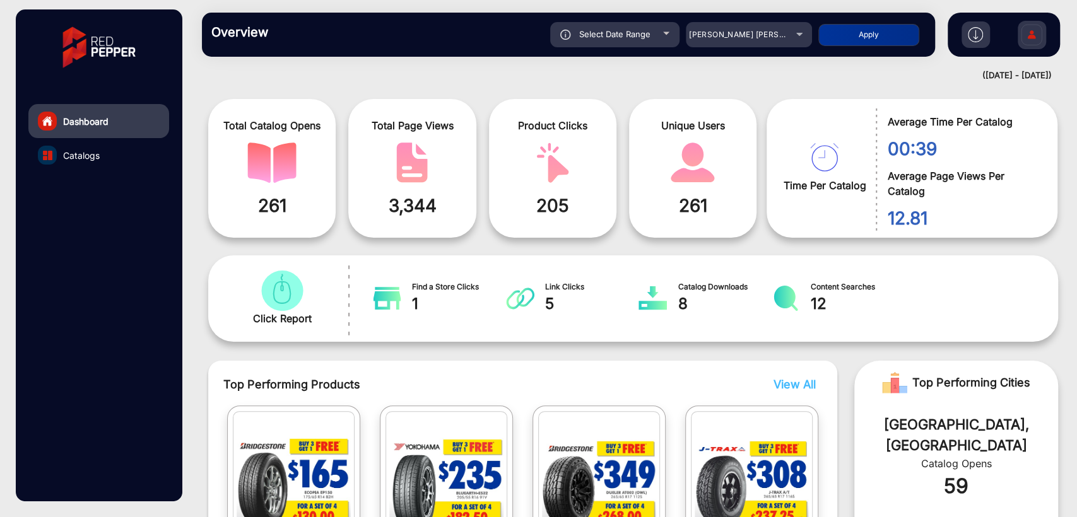
scroll to position [0, 0]
